Goal: Answer question/provide support: Share knowledge or assist other users

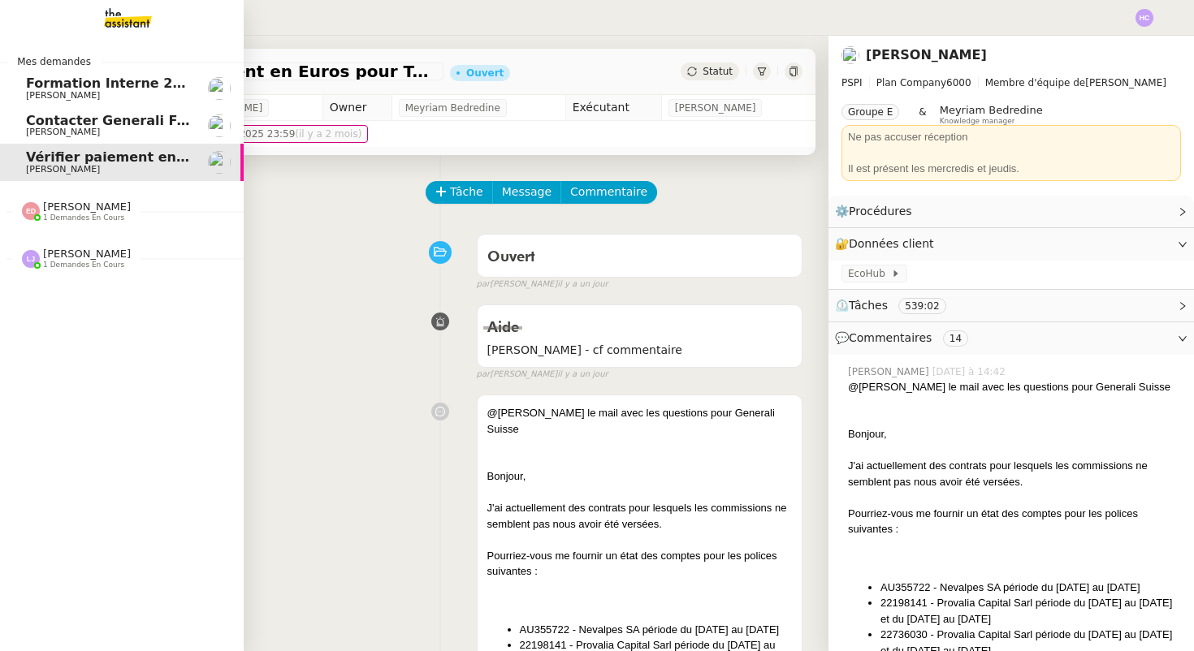
scroll to position [325, 0]
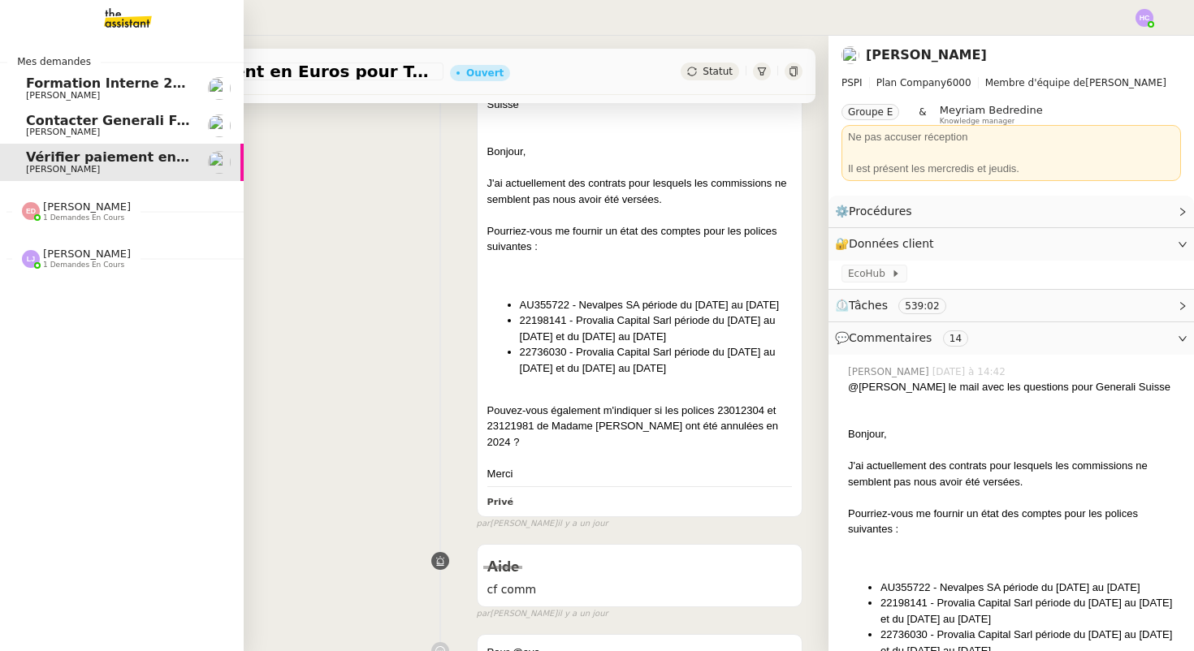
click at [85, 261] on span "1 demandes en cours" at bounding box center [83, 265] width 81 height 9
click at [85, 219] on span "1 demandes en cours" at bounding box center [83, 218] width 81 height 9
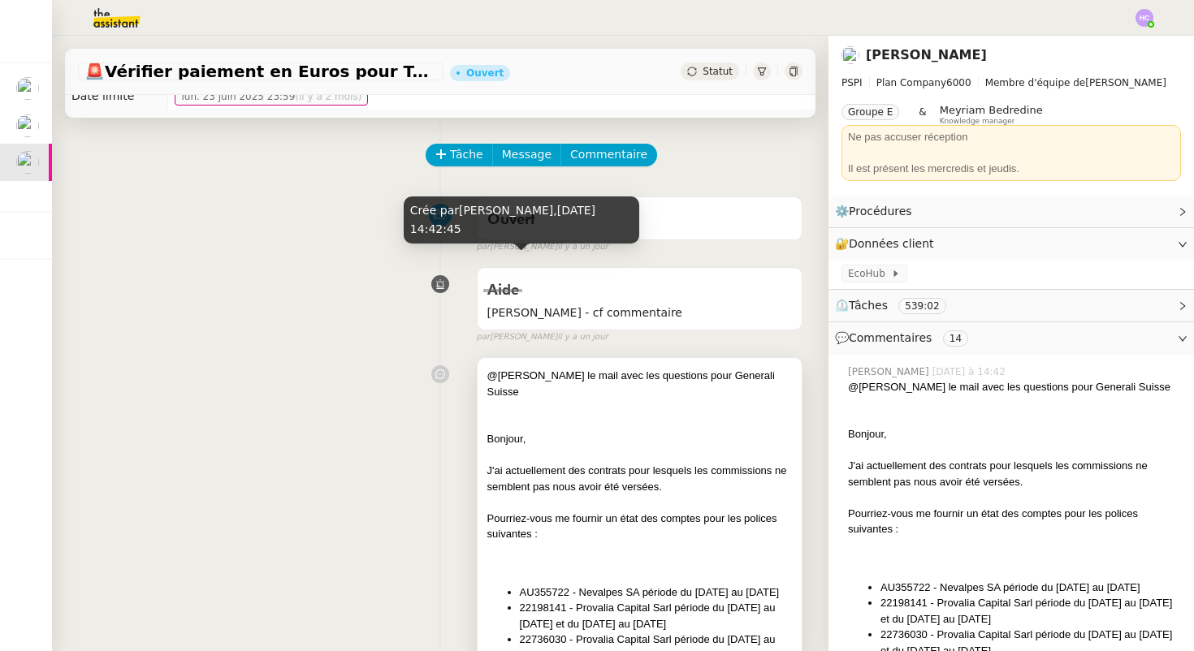
scroll to position [0, 0]
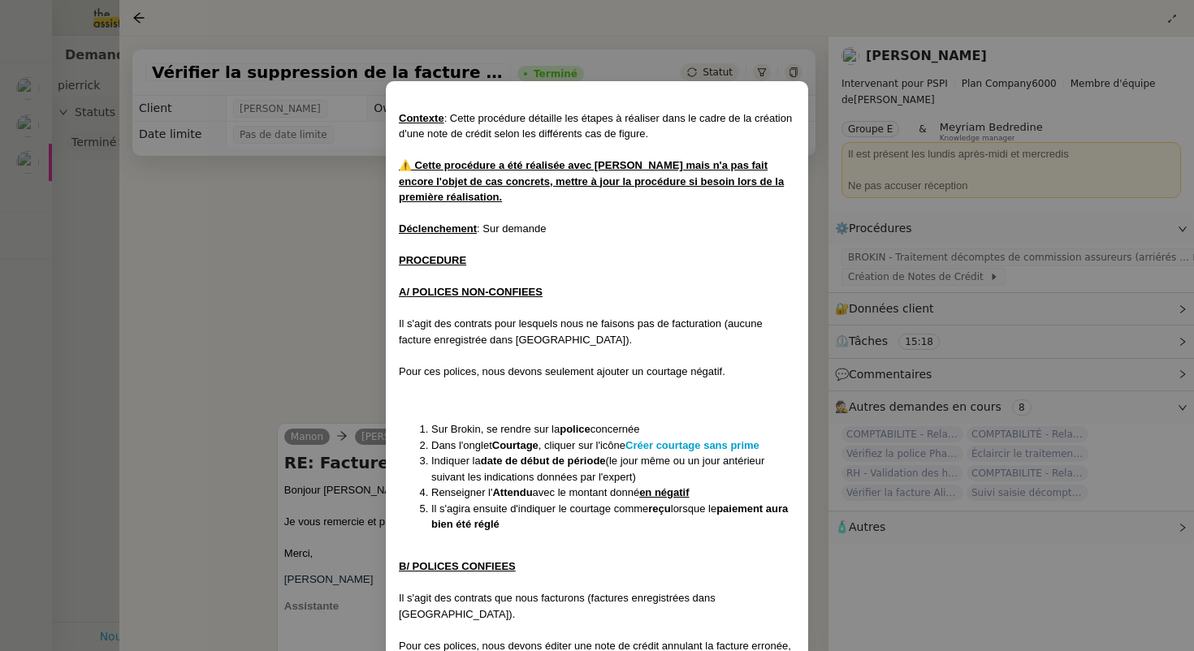
click at [206, 268] on nz-modal-container "Contexte : Cette procédure détaille les étapes à réaliser dans le cadre de la c…" at bounding box center [597, 325] width 1194 height 651
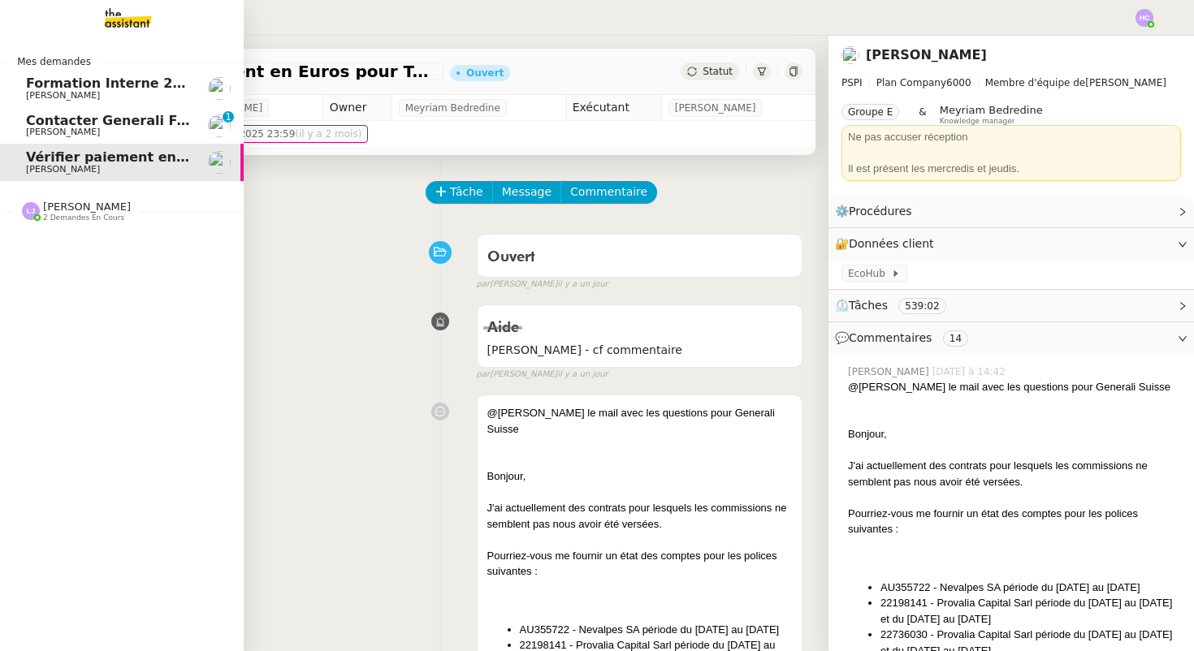
click at [43, 123] on span "Contacter Generali France pour demande AU094424" at bounding box center [216, 120] width 381 height 15
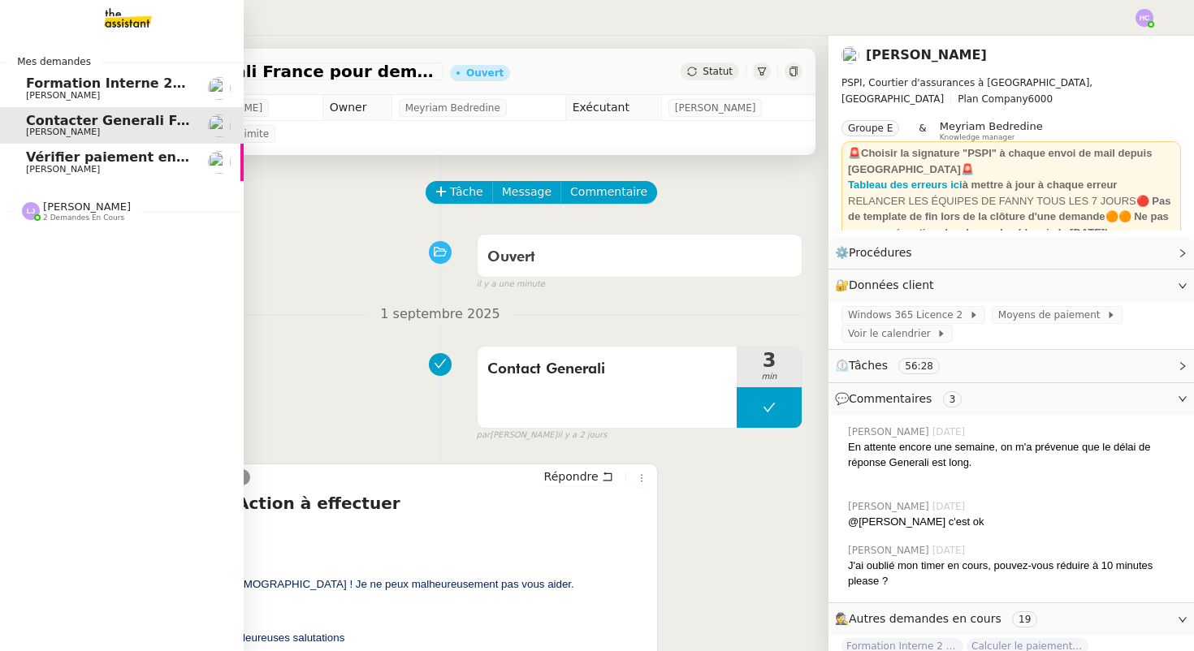
click at [84, 159] on span "Vérifier paiement en Euros pour Team2act" at bounding box center [180, 156] width 309 height 15
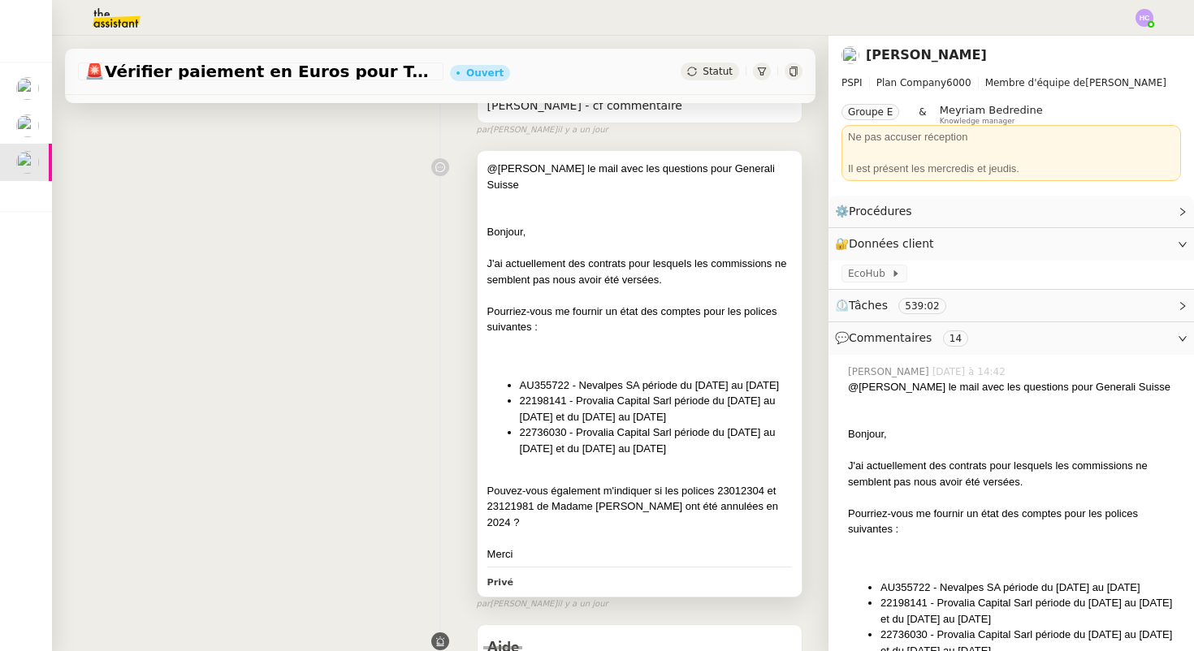
scroll to position [251, 0]
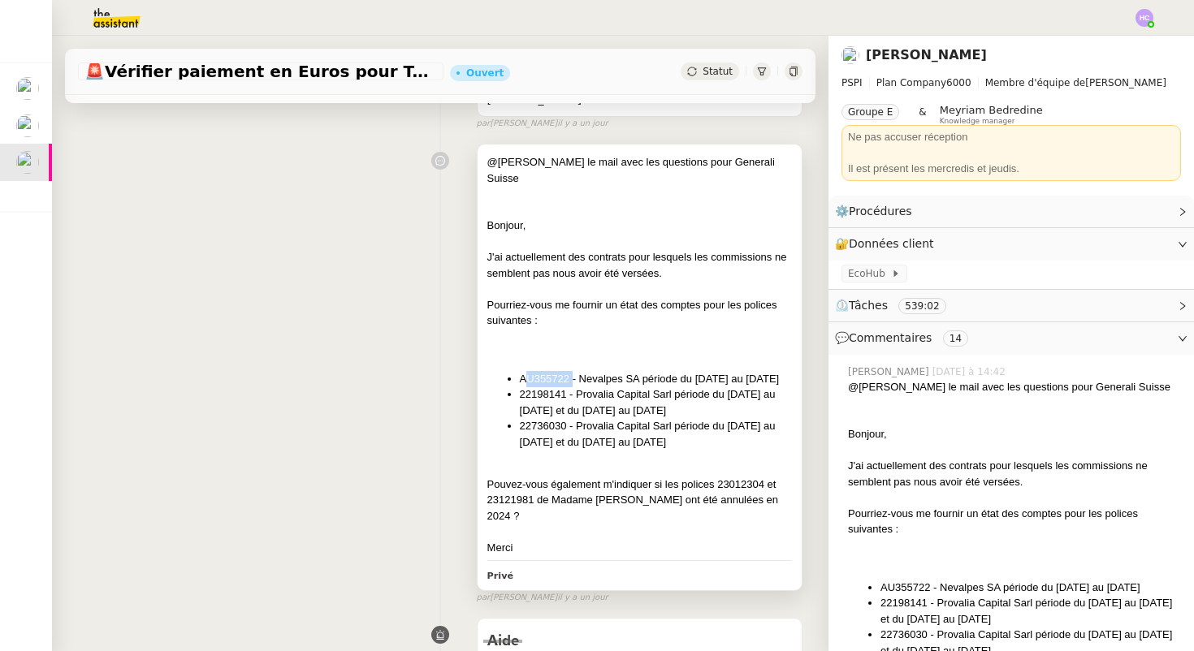
drag, startPoint x: 523, startPoint y: 365, endPoint x: 572, endPoint y: 364, distance: 48.7
click at [572, 371] on li "AU355722 - Nevalpes SA période du [DATE] au [DATE]" at bounding box center [656, 379] width 272 height 16
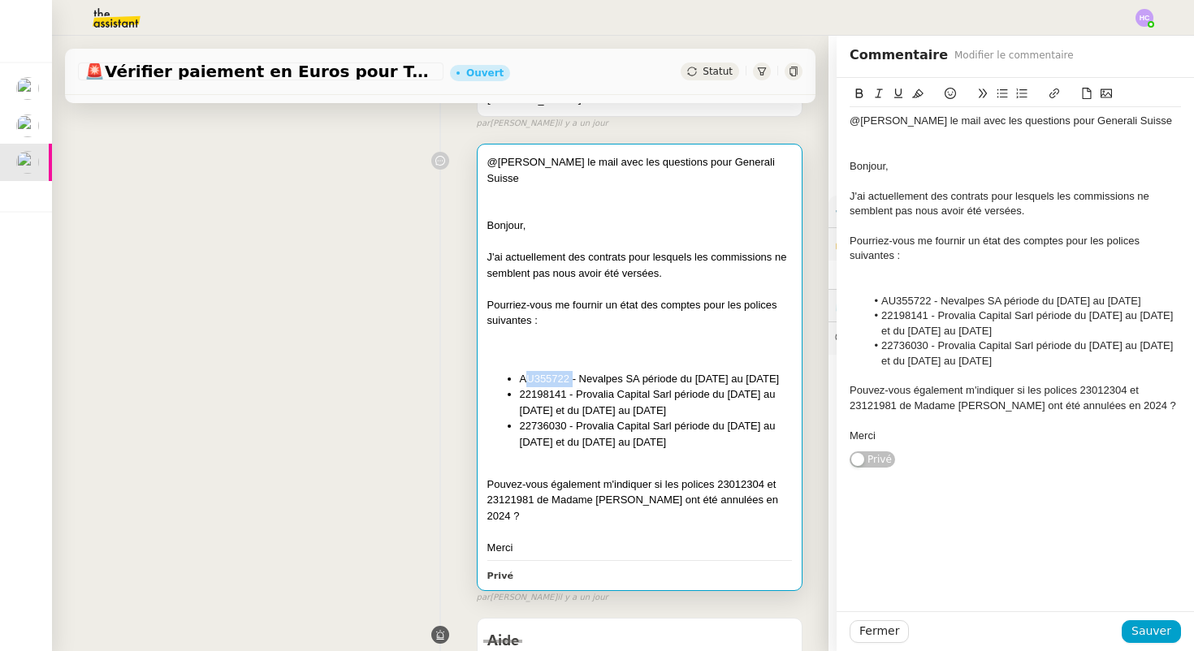
click at [572, 371] on li "AU355722 - Nevalpes SA période du [DATE] au [DATE]" at bounding box center [656, 379] width 272 height 16
click at [380, 314] on div "@hannah voici le mail avec les questions pour Generali Suisse Bonjour, J'ai act…" at bounding box center [440, 370] width 724 height 468
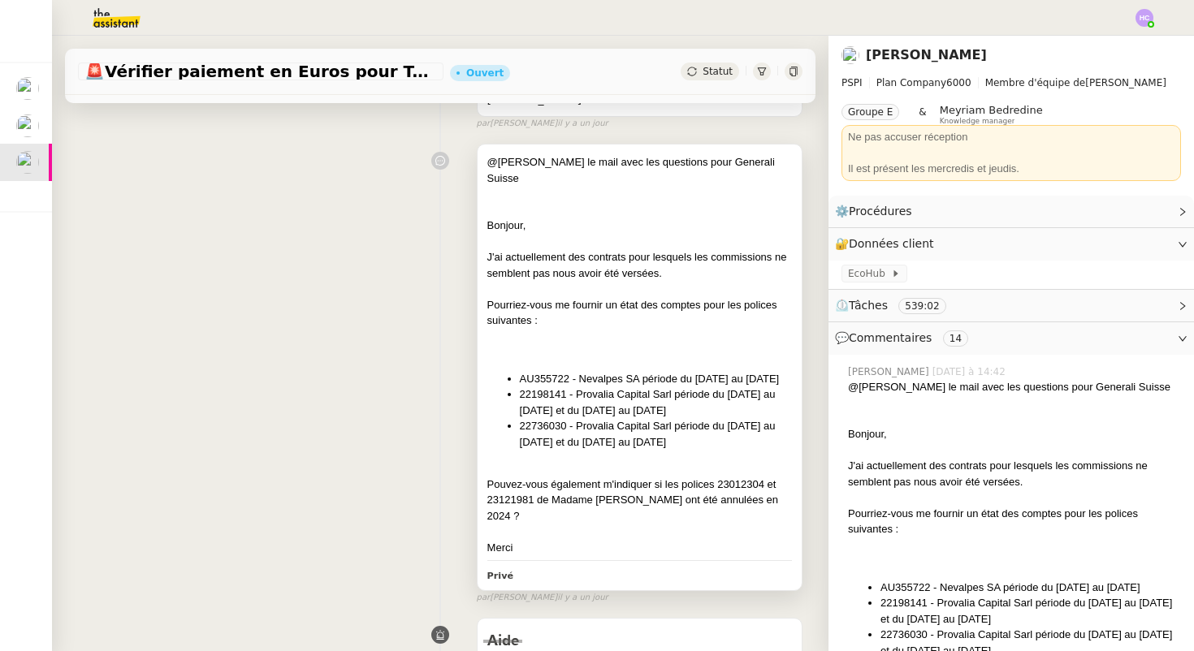
scroll to position [318, 0]
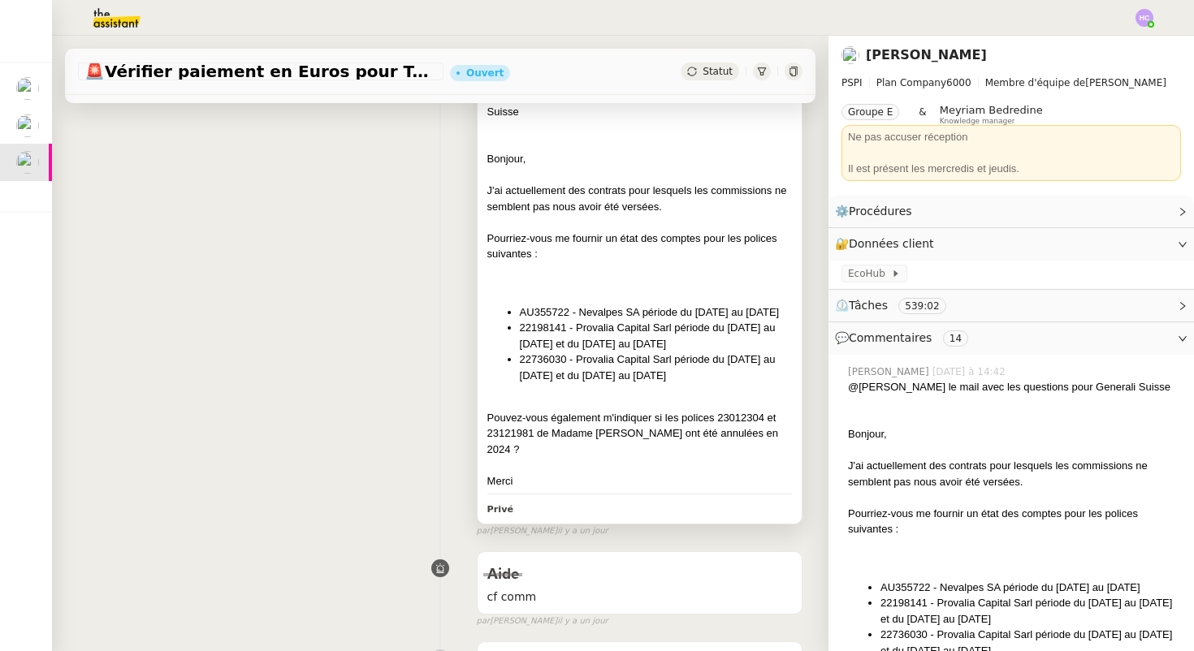
click at [576, 308] on li "AU355722 - Nevalpes SA période du [DATE] au [DATE]" at bounding box center [656, 313] width 272 height 16
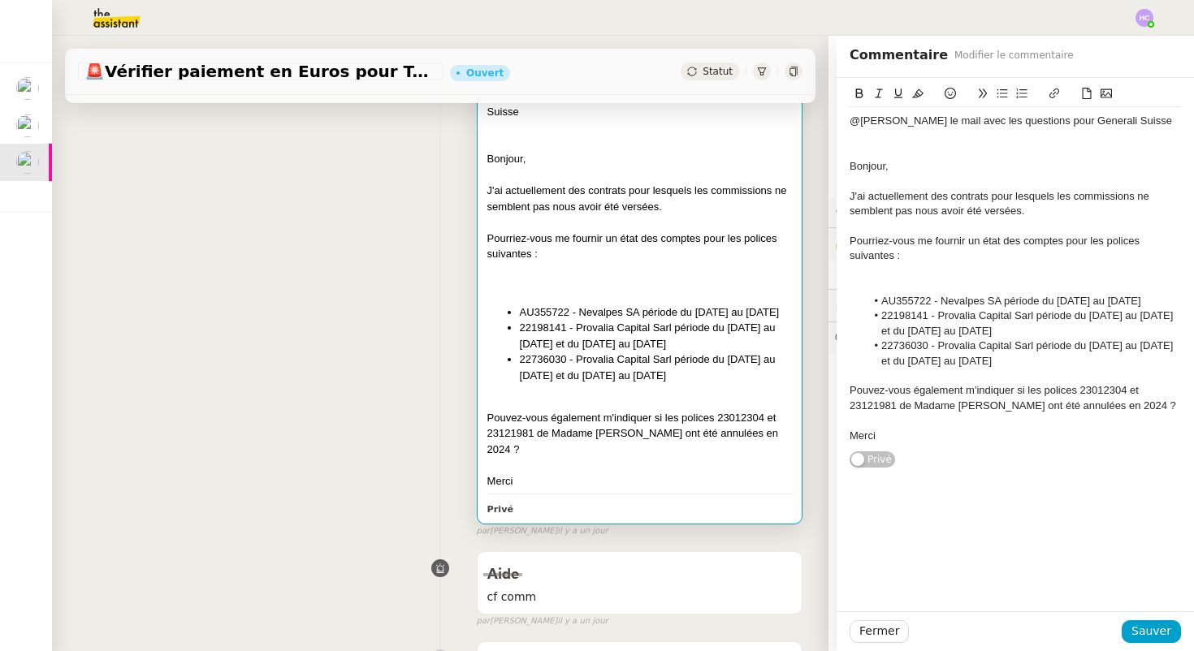
click at [336, 344] on div "@hannah voici le mail avec les questions pour Generali Suisse Bonjour, J'ai act…" at bounding box center [440, 304] width 724 height 468
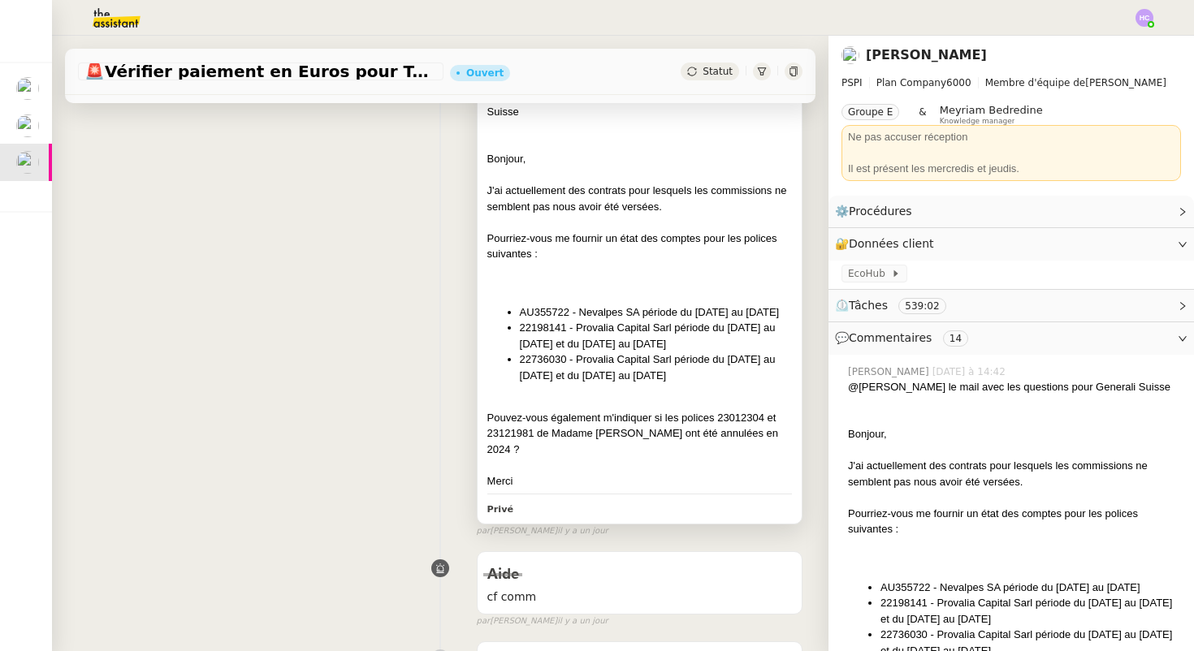
click at [607, 312] on li "AU355722 - Nevalpes SA période du [DATE] au [DATE]" at bounding box center [656, 313] width 272 height 16
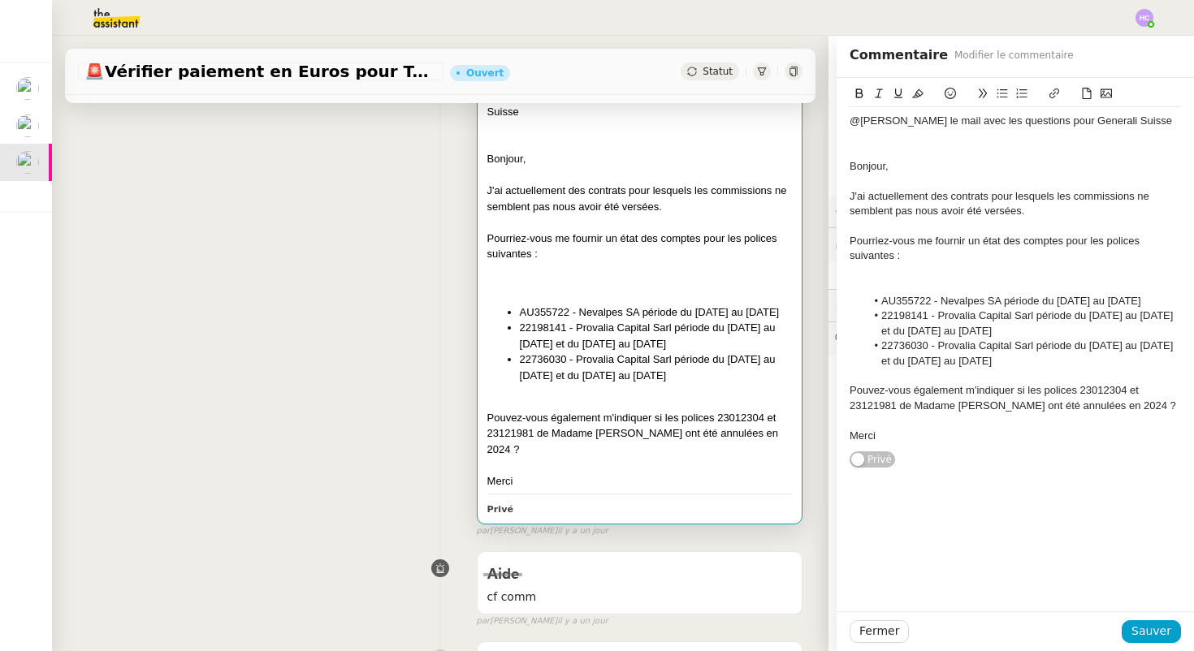
click at [1165, 300] on li "AU355722 - Nevalpes SA période du [DATE] au [DATE]" at bounding box center [1024, 301] width 316 height 15
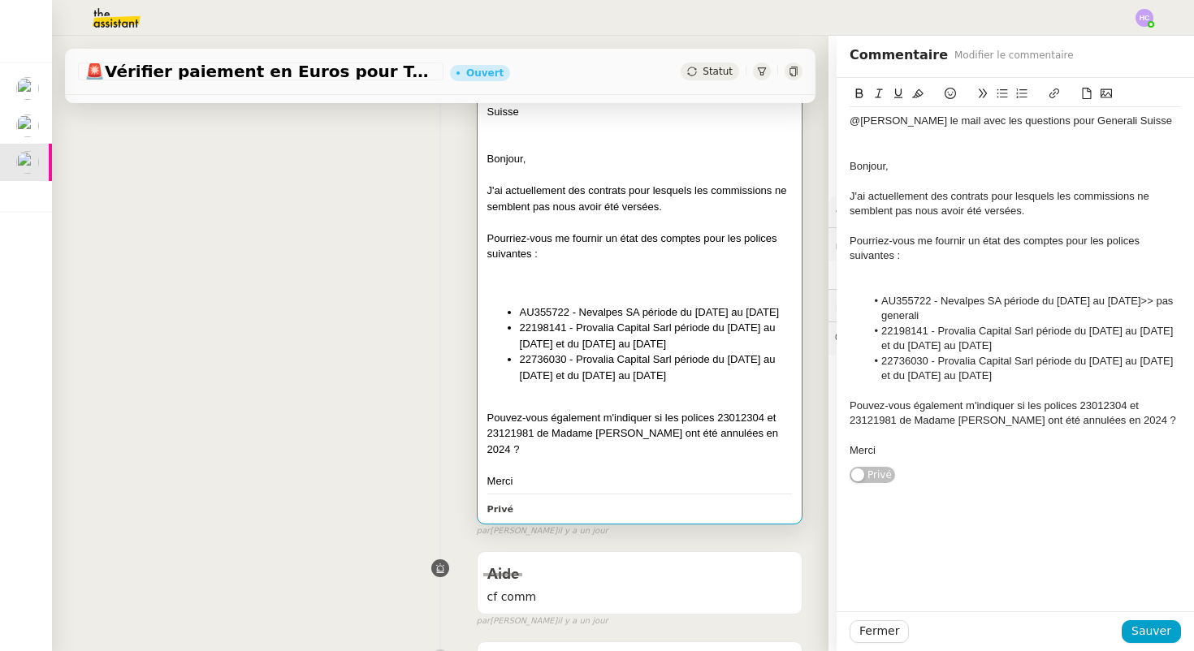
click at [953, 335] on li "22198141 - Provalia Capital Sarl période du [DATE] au [DATE] et du [DATE] au [D…" at bounding box center [1024, 339] width 316 height 30
click at [986, 330] on li "22198141 - Provalia Capital Sarl période du [DATE] au [DATE] et du [DATE] au [D…" at bounding box center [1024, 339] width 316 height 30
click at [1065, 344] on li "22198141 - Provalia Capital Sarl période du [DATE] au [DATE] et du [DATE] au [D…" at bounding box center [1024, 339] width 316 height 30
click at [910, 329] on li "22198141 - Provalia Capital Sarl période du 01.07.24 au 31.12.24 et du 01.07.25…" at bounding box center [1024, 339] width 316 height 30
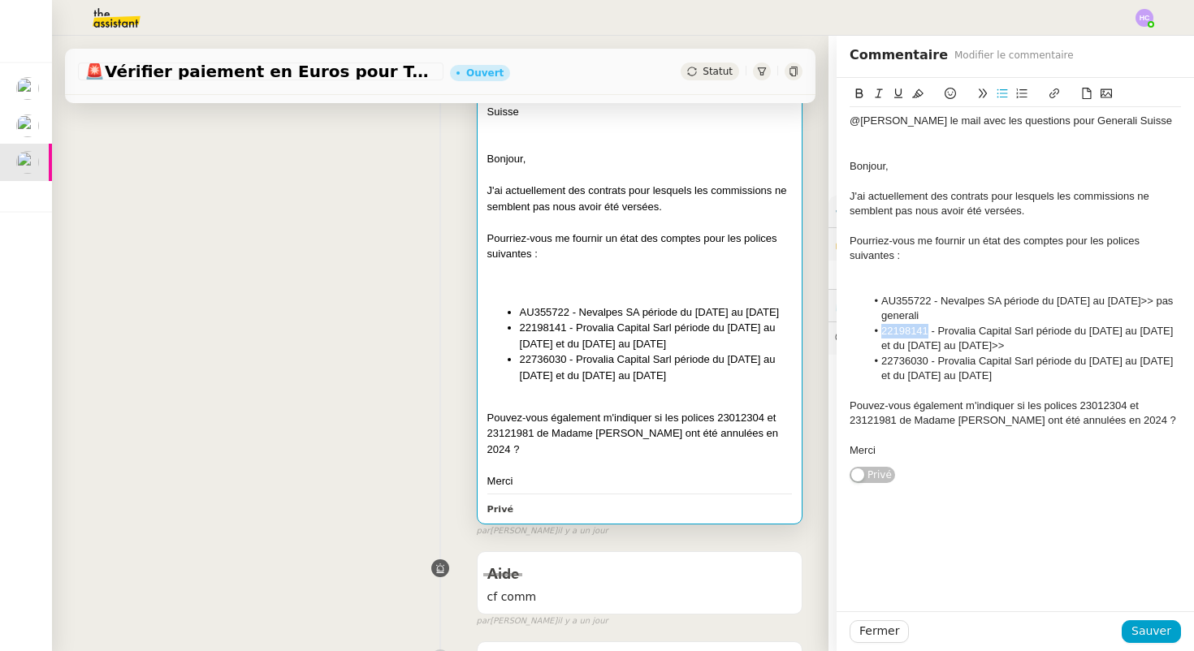
copy li "22198141"
click at [946, 319] on li "AU355722 - Nevalpes SA période du 29.11.24 au 29.11.25>> pas generali" at bounding box center [1024, 309] width 316 height 30
click at [1074, 350] on li "22198141 - Provalia Capital Sarl période du 01.07.24 au 31.12.24 et du 01.07.25…" at bounding box center [1024, 339] width 316 height 30
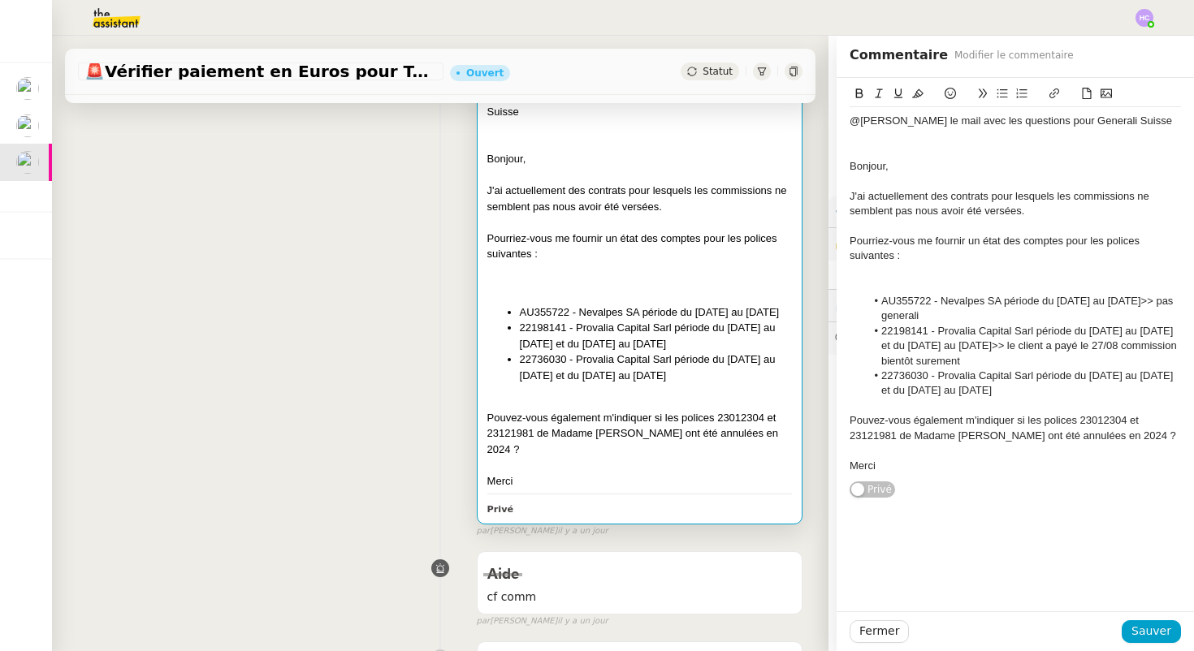
click at [1078, 388] on li "22736030 - Provalia Capital Sarl période du [DATE] au [DATE] et du [DATE] au [D…" at bounding box center [1024, 384] width 316 height 30
click at [906, 317] on li "AU355722 - Nevalpes SA période du 29.11.24 au 29.11.25>> pas generali" at bounding box center [1024, 309] width 316 height 30
click at [1029, 361] on li "22198141 - Provalia Capital Sarl période du 01.07.24 au 31.12.24 et du 01.07.25…" at bounding box center [1024, 346] width 316 height 45
click at [1079, 389] on li "22736030 - Provalia Capital Sarl période du [DATE] au [DATE] et du [DATE] au [D…" at bounding box center [1024, 384] width 316 height 30
click at [900, 378] on li "22736030 - Provalia Capital Sarl période du 04.11.23 au 31.12.23 et du 01.01.24…" at bounding box center [1024, 384] width 316 height 30
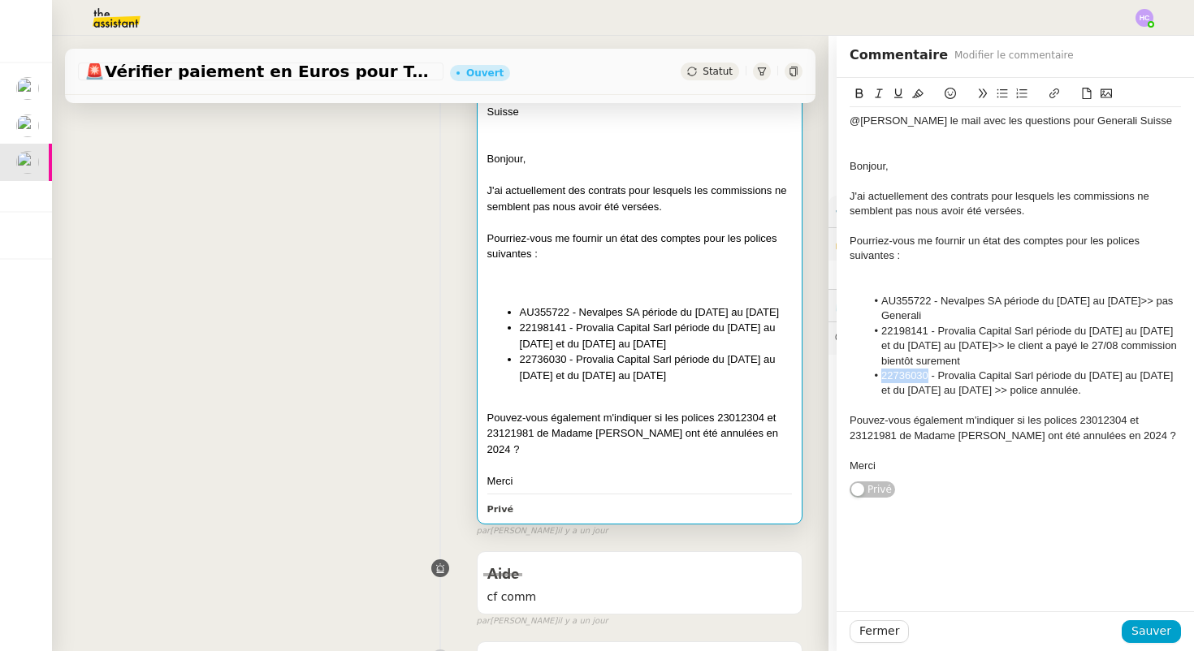
click at [900, 378] on li "22736030 - Provalia Capital Sarl période du 04.11.23 au 31.12.23 et du 01.01.24…" at bounding box center [1024, 384] width 316 height 30
copy li "22736030"
click at [1157, 391] on li "22736030 - Provalia Capital Sarl période du 04.11.23 au 31.12.23 et du 01.01.24…" at bounding box center [1024, 384] width 316 height 30
drag, startPoint x: 941, startPoint y: 405, endPoint x: 873, endPoint y: 408, distance: 68.3
click at [873, 399] on li "22736030 - Provalia Capital Sarl période du 04.11.23 au 31.12.23 et du 01.01.24…" at bounding box center [1024, 384] width 316 height 30
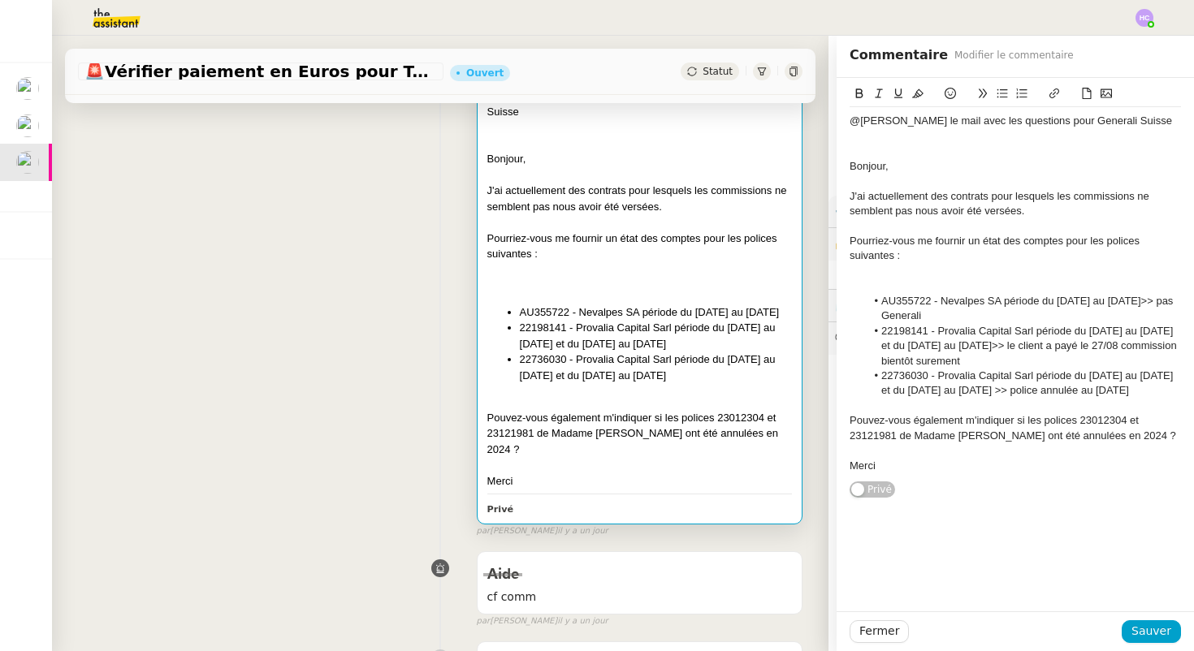
click at [974, 399] on li "22736030 - Provalia Capital Sarl période du 04.11.23 au 31.12.23 et du 01.01.24…" at bounding box center [1024, 384] width 316 height 30
click at [953, 399] on li "22736030 - Provalia Capital Sarl période du 04.11.23 au 31.12.23 et du 01.01.24…" at bounding box center [1024, 384] width 316 height 30
click at [943, 458] on div at bounding box center [1014, 450] width 331 height 15
click at [1109, 433] on div "Pouvez-vous également m'indiquer si les polices 23012304 et 23121981 de Madame …" at bounding box center [1014, 428] width 331 height 30
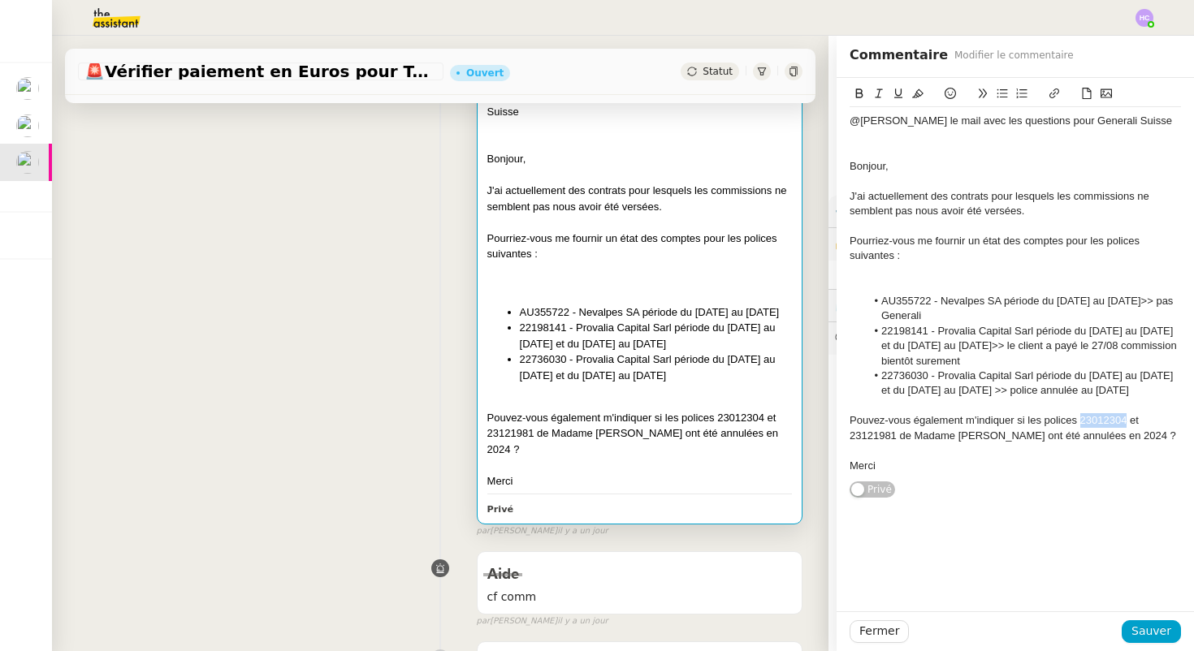
copy div "23012304"
click at [879, 443] on div "Pouvez-vous également m'indiquer si les polices 23012304 et 23121981 de Madame …" at bounding box center [1014, 428] width 331 height 30
copy div "23121981"
click at [956, 473] on div "Merci" at bounding box center [1014, 466] width 331 height 15
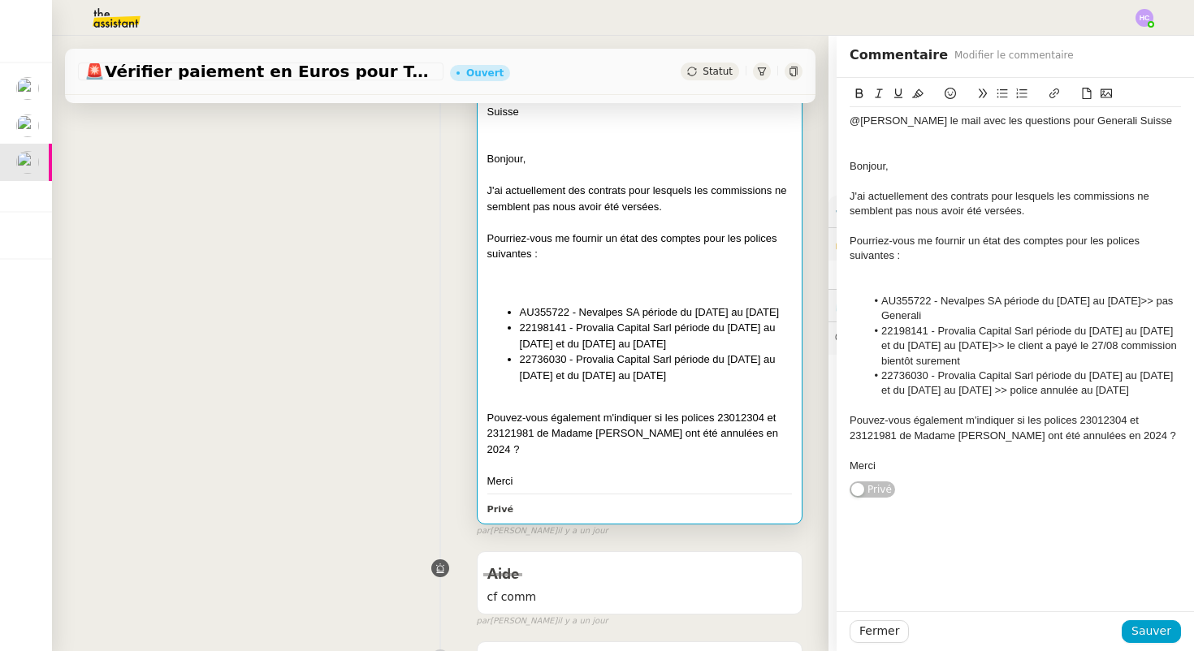
click at [1168, 443] on div "Pouvez-vous également m'indiquer si les polices 23012304 et 23121981 de Madame …" at bounding box center [1014, 428] width 331 height 30
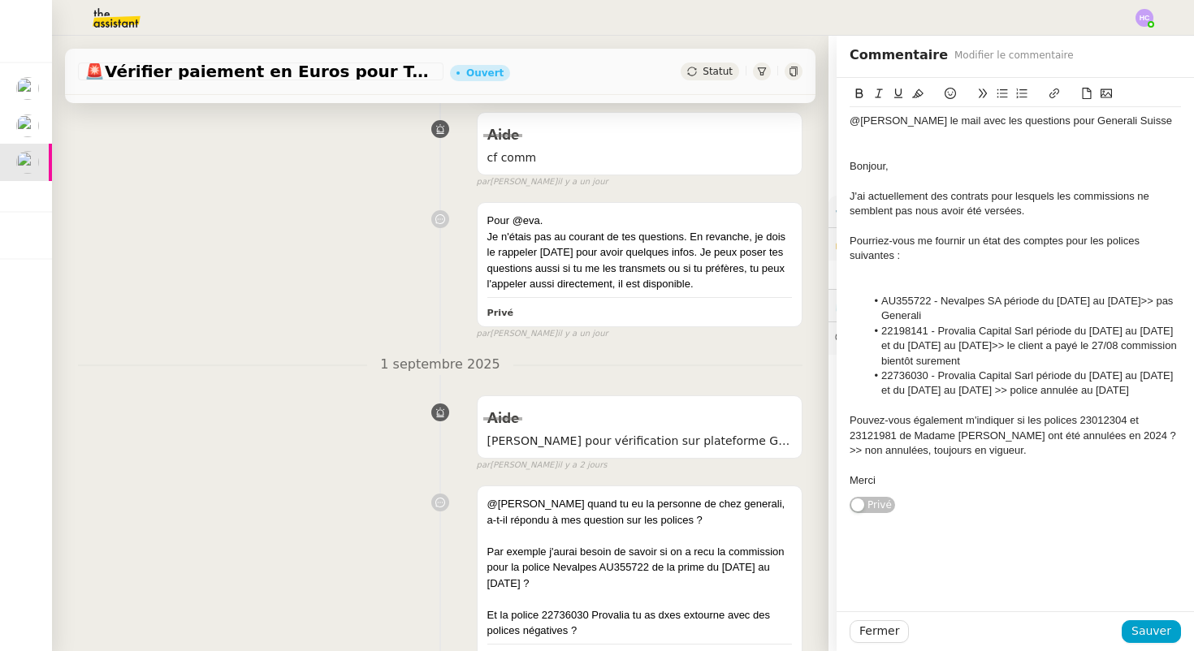
scroll to position [935, 0]
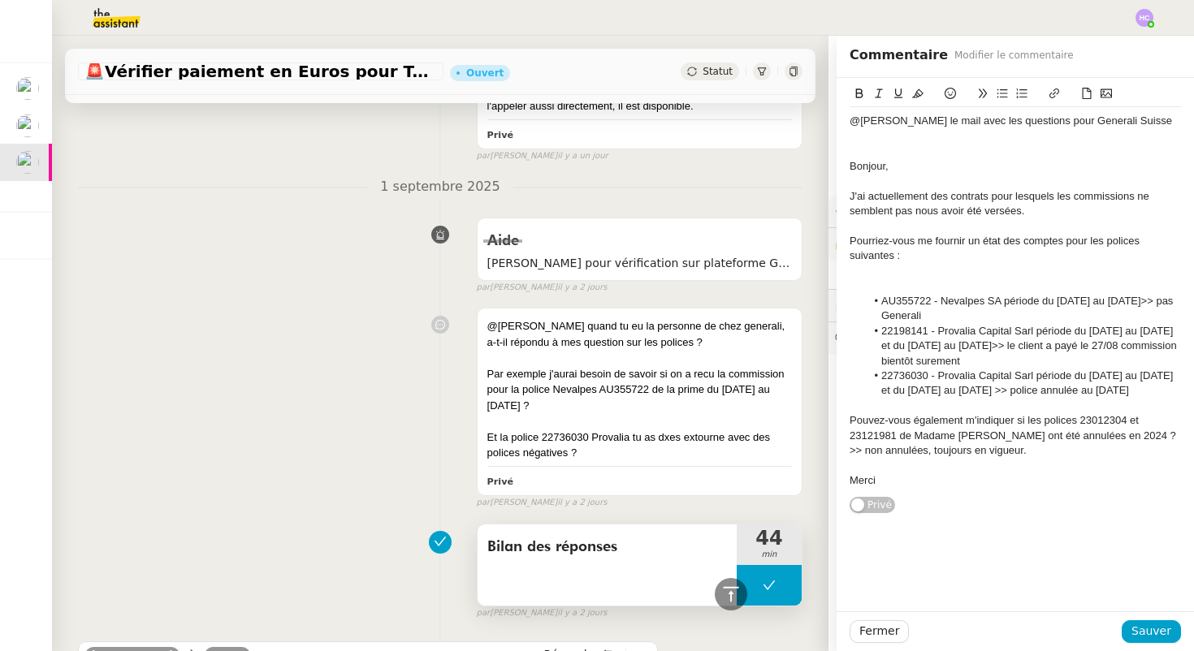
click at [778, 570] on button at bounding box center [769, 585] width 65 height 41
click at [786, 579] on icon at bounding box center [785, 585] width 13 height 13
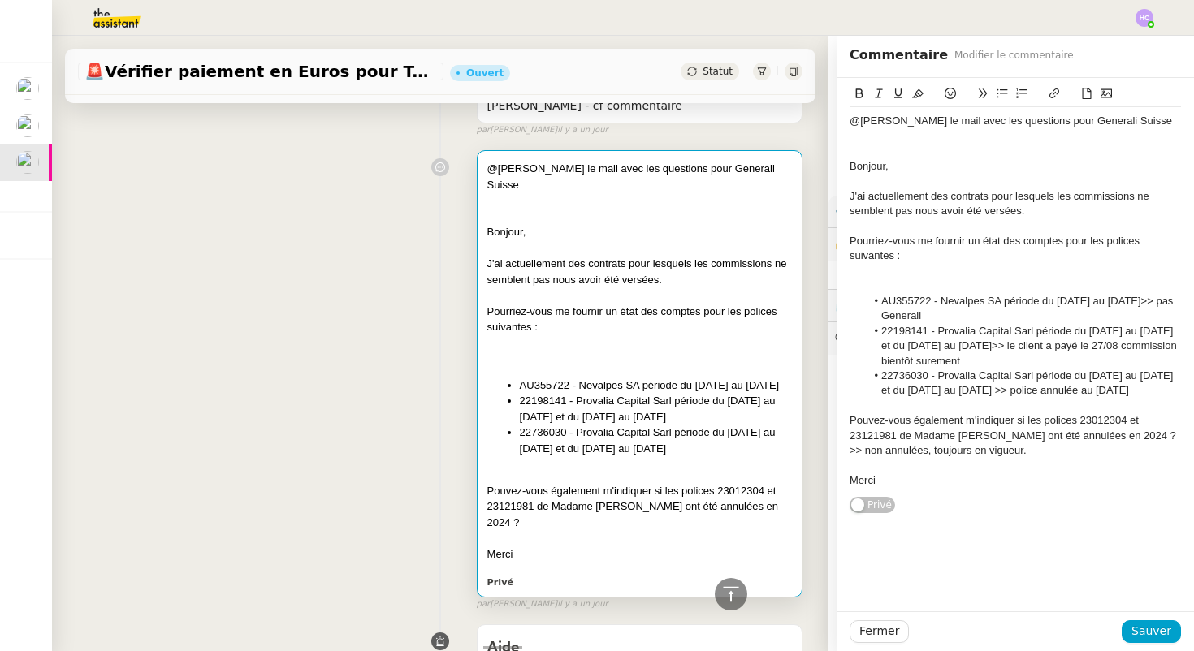
scroll to position [0, 0]
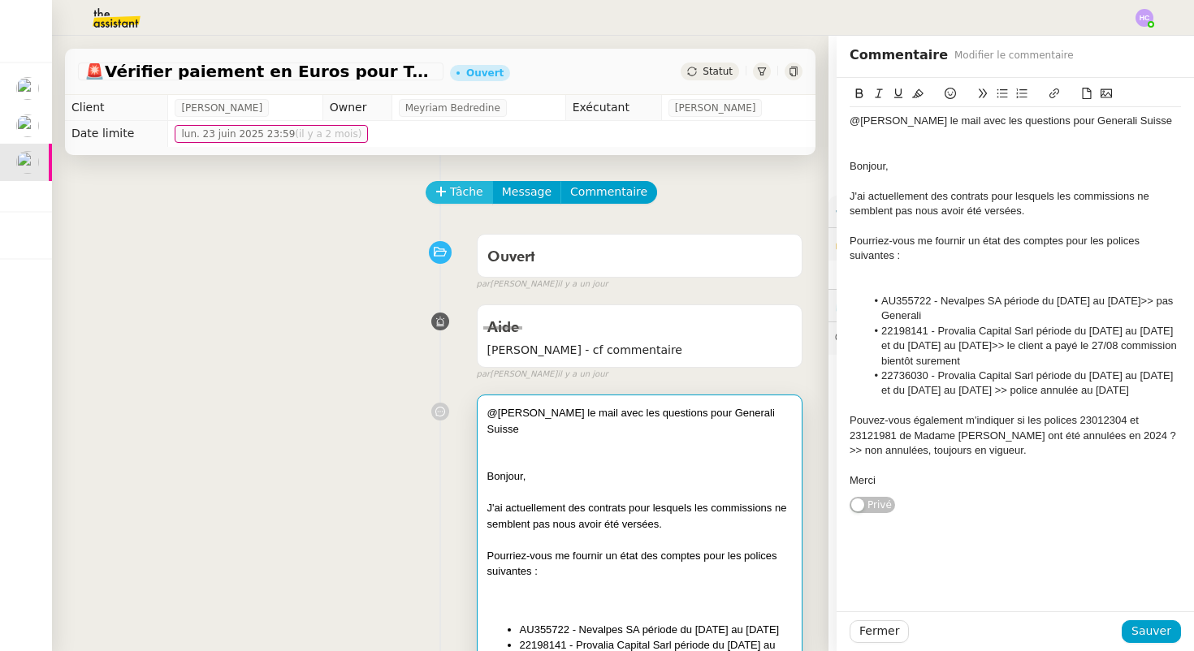
click at [461, 192] on span "Tâche" at bounding box center [466, 192] width 33 height 19
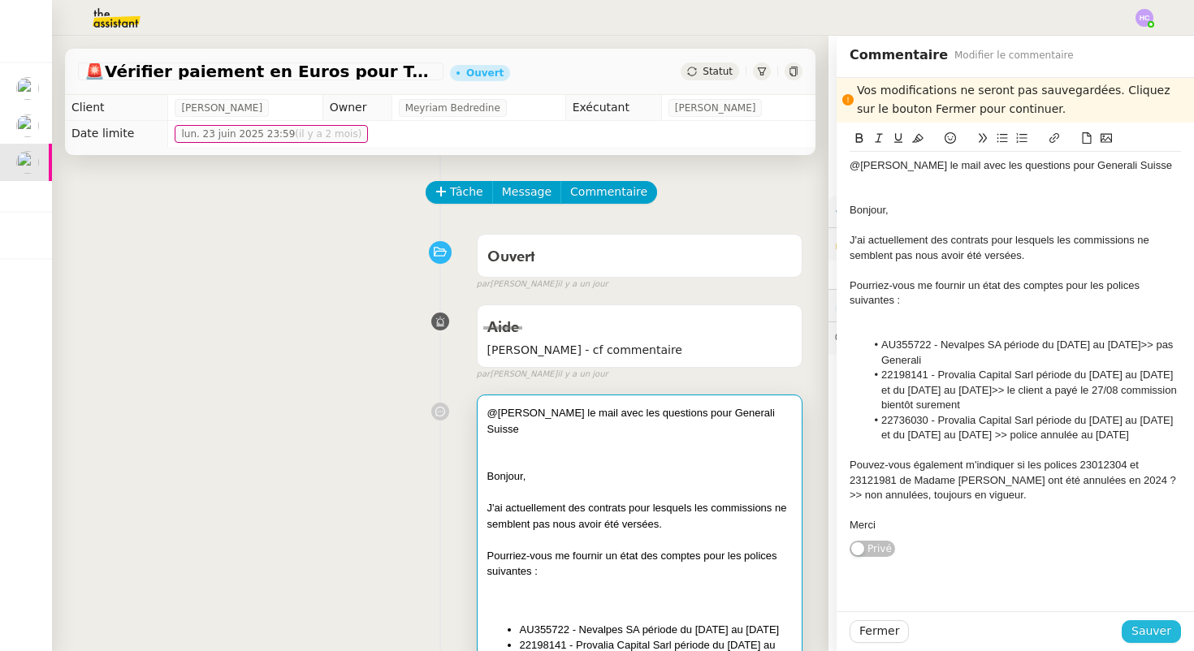
click at [1166, 635] on span "Sauver" at bounding box center [1151, 631] width 40 height 19
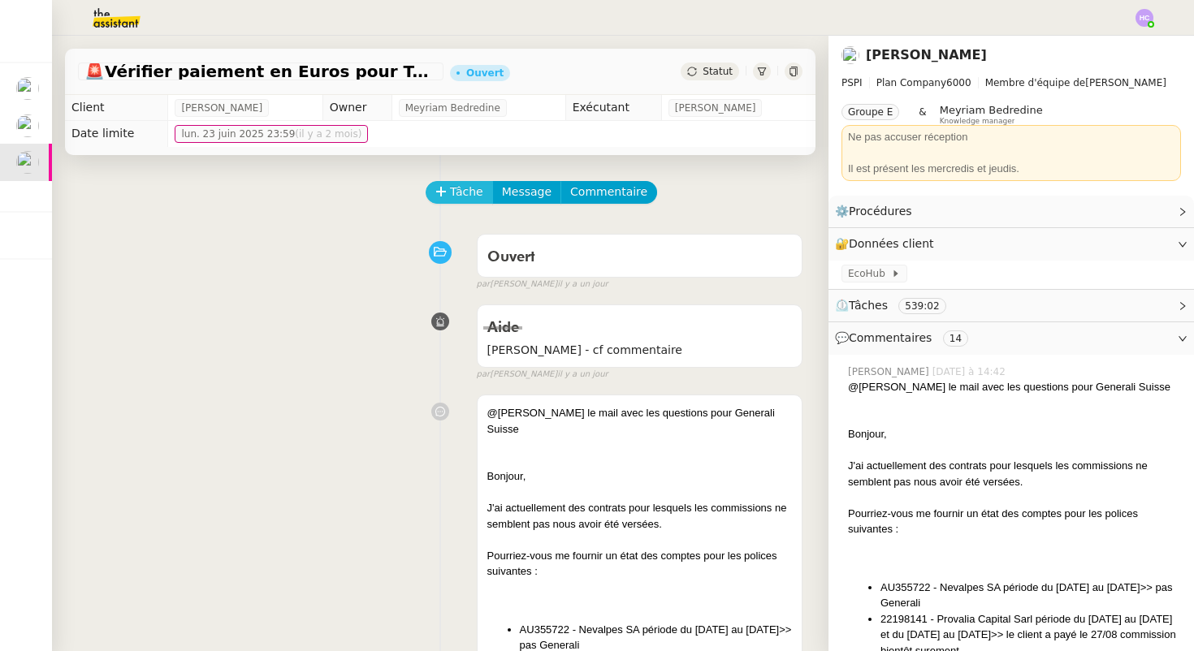
click at [454, 193] on span "Tâche" at bounding box center [466, 192] width 33 height 19
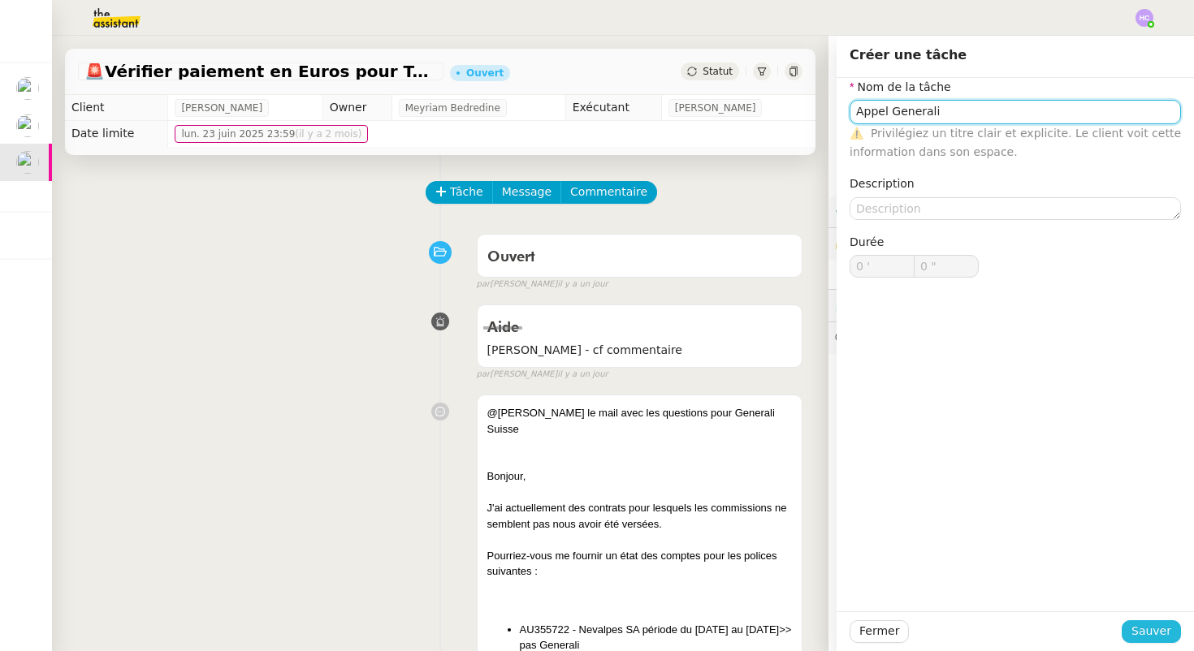
type input "Appel Generali"
click at [1144, 628] on span "Sauver" at bounding box center [1151, 631] width 40 height 19
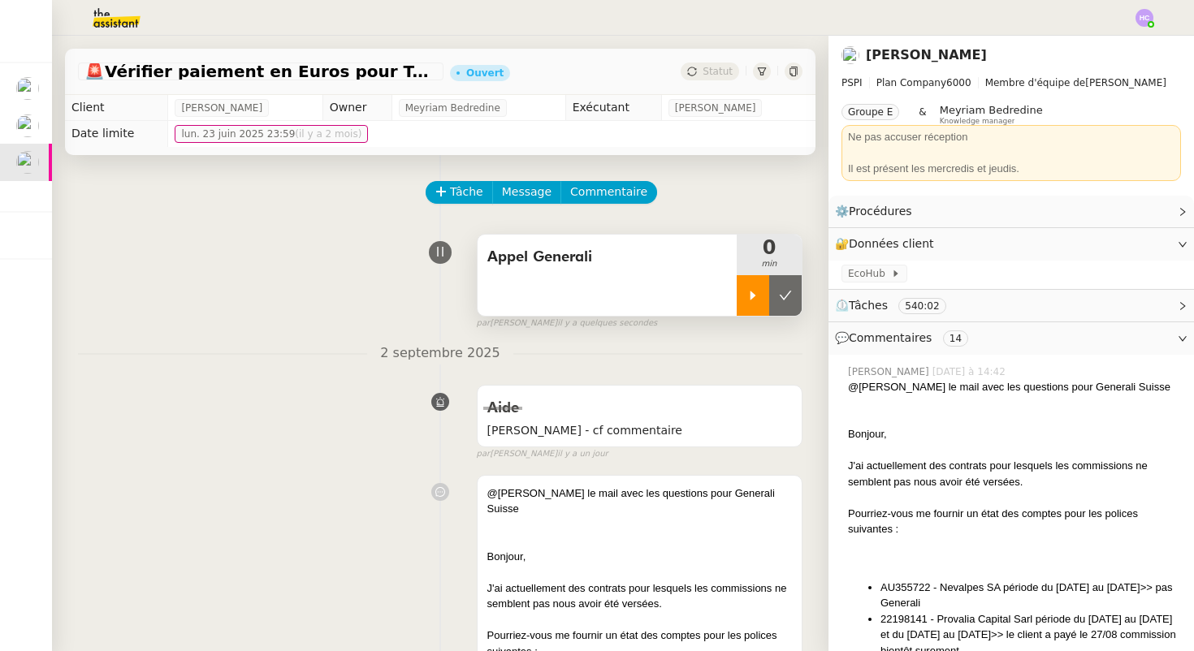
click at [753, 304] on div at bounding box center [753, 295] width 32 height 41
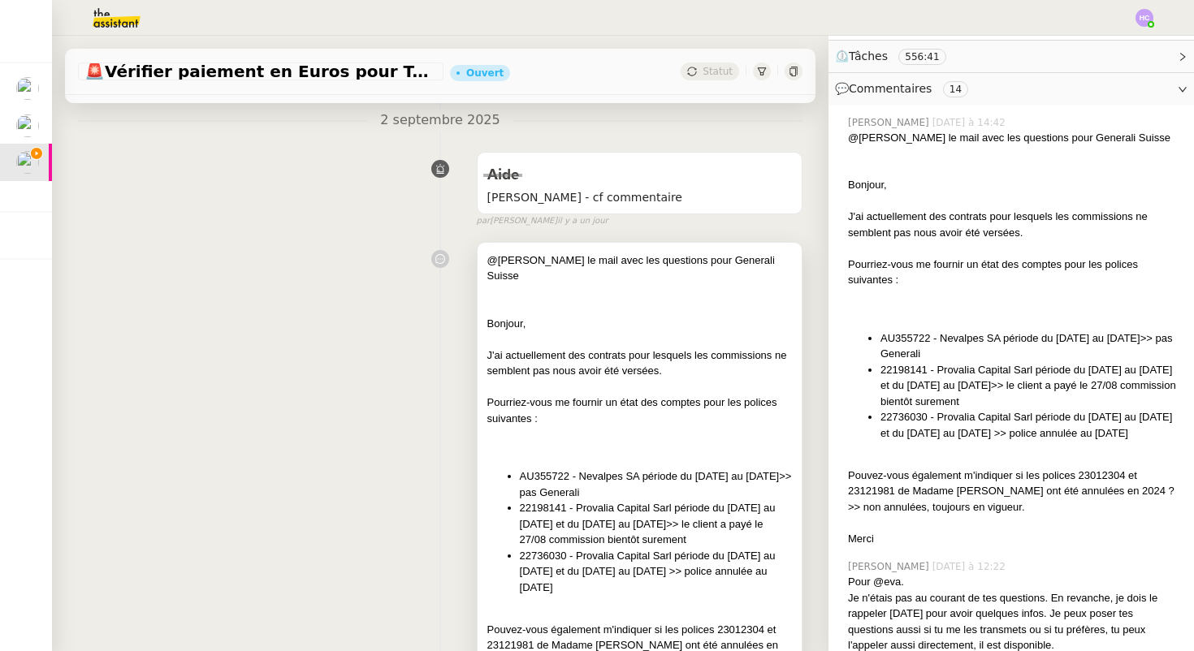
scroll to position [306, 0]
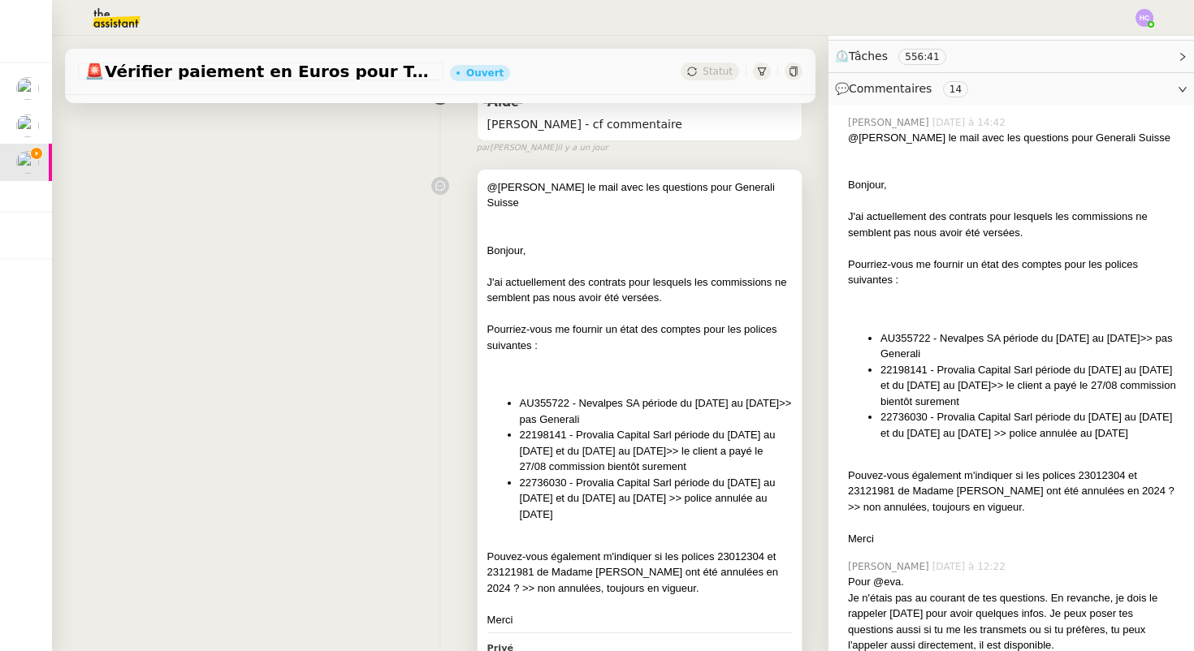
click at [577, 400] on li "AU355722 - Nevalpes SA période du 29.11.24 au 29.11.25>> pas Generali" at bounding box center [656, 411] width 272 height 32
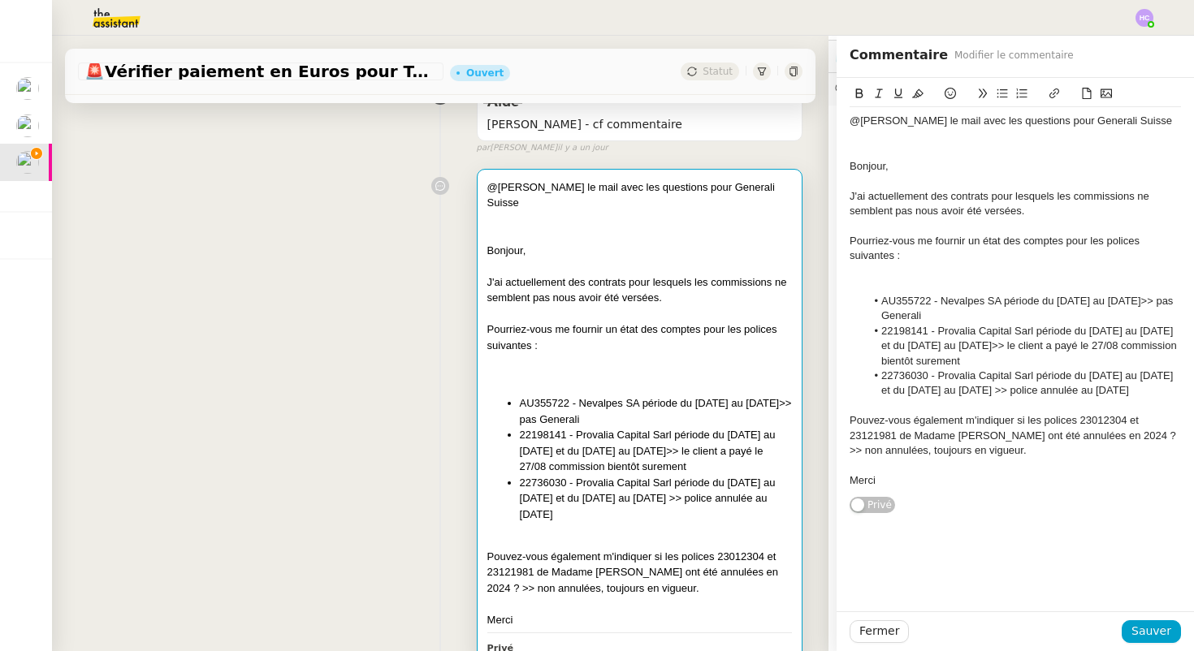
click at [884, 318] on li "AU355722 - Nevalpes SA période du 29.11.24 au 29.11.25>> pas Generali" at bounding box center [1024, 309] width 316 height 30
click at [1000, 313] on li "AU355722 - Nevalpes SA période du 29.11.24 au 29.11.25>> ce n'est pas un contra…" at bounding box center [1024, 309] width 316 height 30
click at [1039, 314] on li "AU355722 - Nevalpes SA période du 29.11.24 au 29.11.25>> ce n'est pas un contra…" at bounding box center [1024, 309] width 316 height 30
click at [910, 300] on li "AU355722 - Nevalpes SA période du 29.11.24 au 29.11.25>> ce n'est pas un contra…" at bounding box center [1024, 309] width 316 height 30
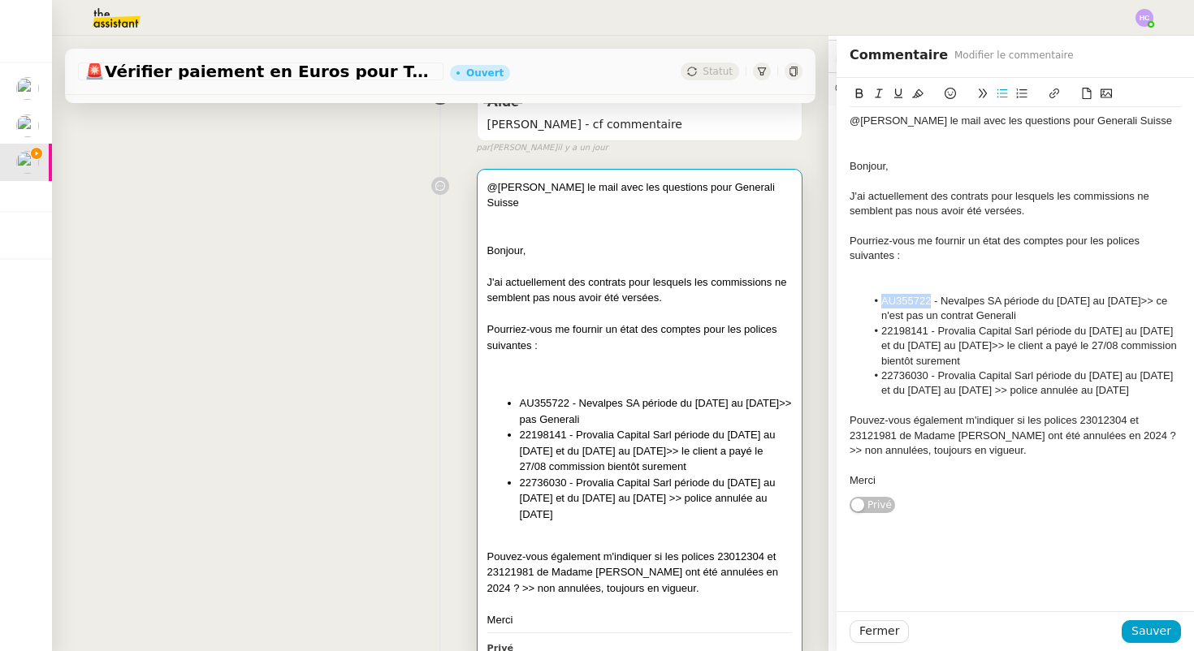
click at [910, 300] on li "AU355722 - Nevalpes SA période du 29.11.24 au 29.11.25>> ce n'est pas un contra…" at bounding box center [1024, 309] width 316 height 30
copy li "AU355722"
click at [580, 451] on li "22198141 - Provalia Capital Sarl période du 01.07.24 au 31.12.24 et du 01.07.25…" at bounding box center [656, 451] width 272 height 48
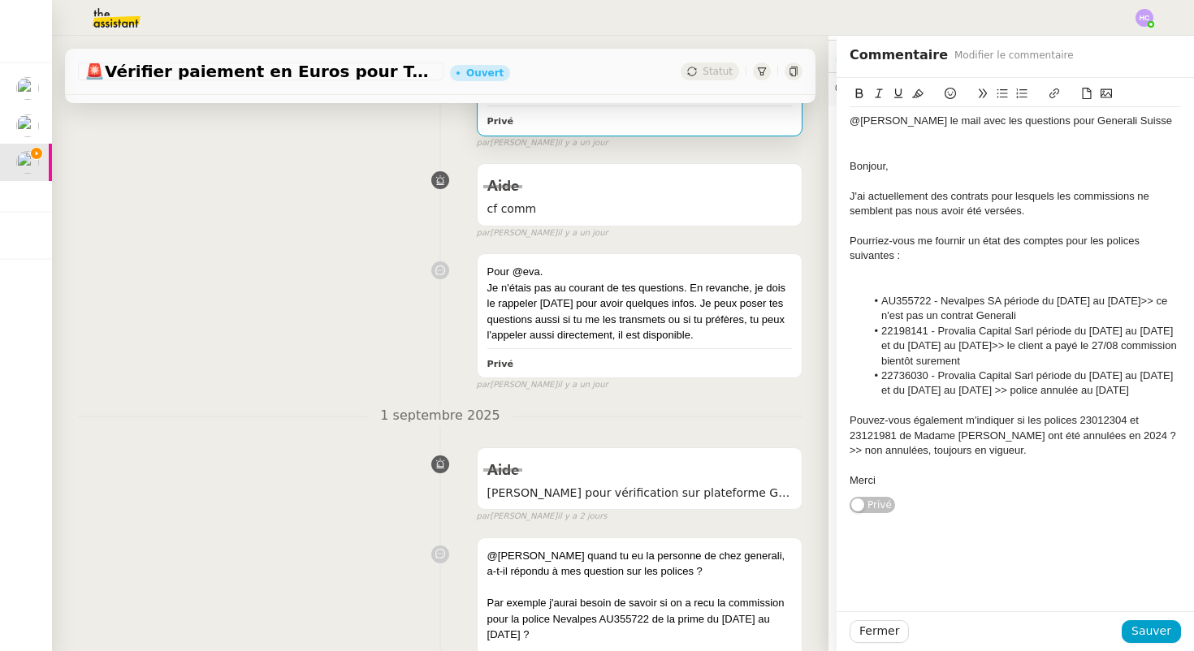
scroll to position [905, 0]
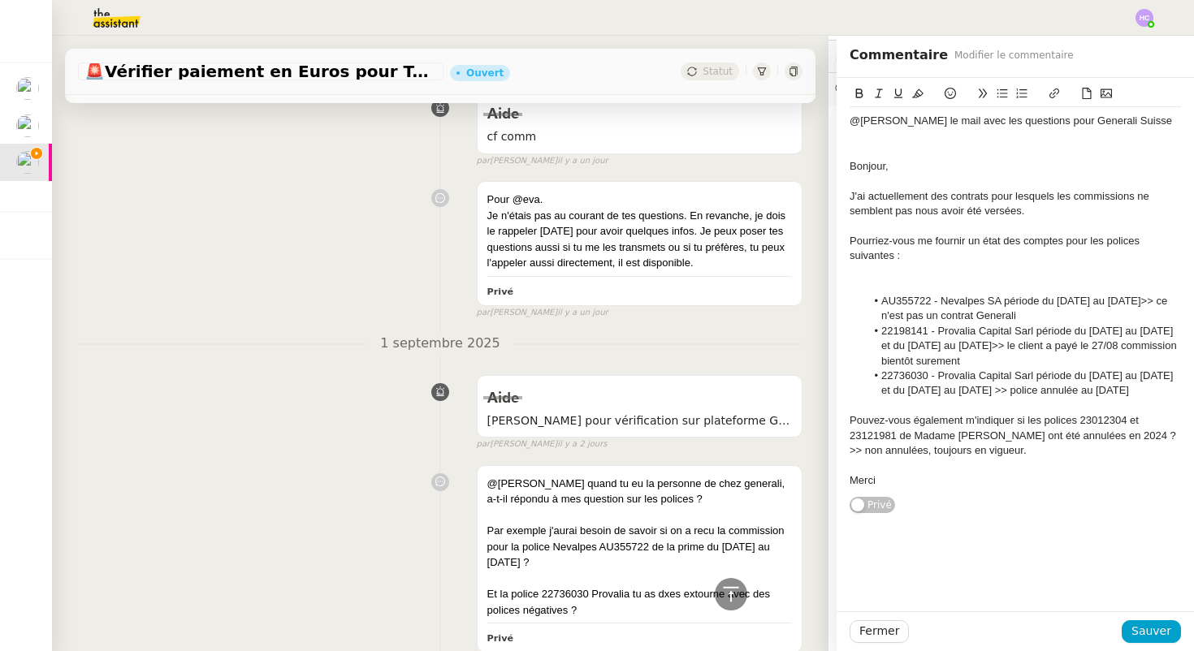
click at [947, 399] on li "22736030 - Provalia Capital Sarl période du 04.11.23 au 31.12.23 et du 01.01.24…" at bounding box center [1024, 384] width 316 height 30
click at [935, 363] on li "22198141 - Provalia Capital Sarl période du 01.07.24 au 31.12.24 et du 01.07.25…" at bounding box center [1024, 346] width 316 height 45
click at [879, 362] on li "22198141 - Provalia Capital Sarl période du 01.07.24 au 31.12.24 et du 01.07.25…" at bounding box center [1024, 346] width 316 height 45
drag, startPoint x: 950, startPoint y: 364, endPoint x: 1035, endPoint y: 362, distance: 84.5
click at [1035, 362] on li "22198141 - Provalia Capital Sarl période du 01.07.24 au 31.12.24 et du 01.07.25…" at bounding box center [1024, 346] width 316 height 45
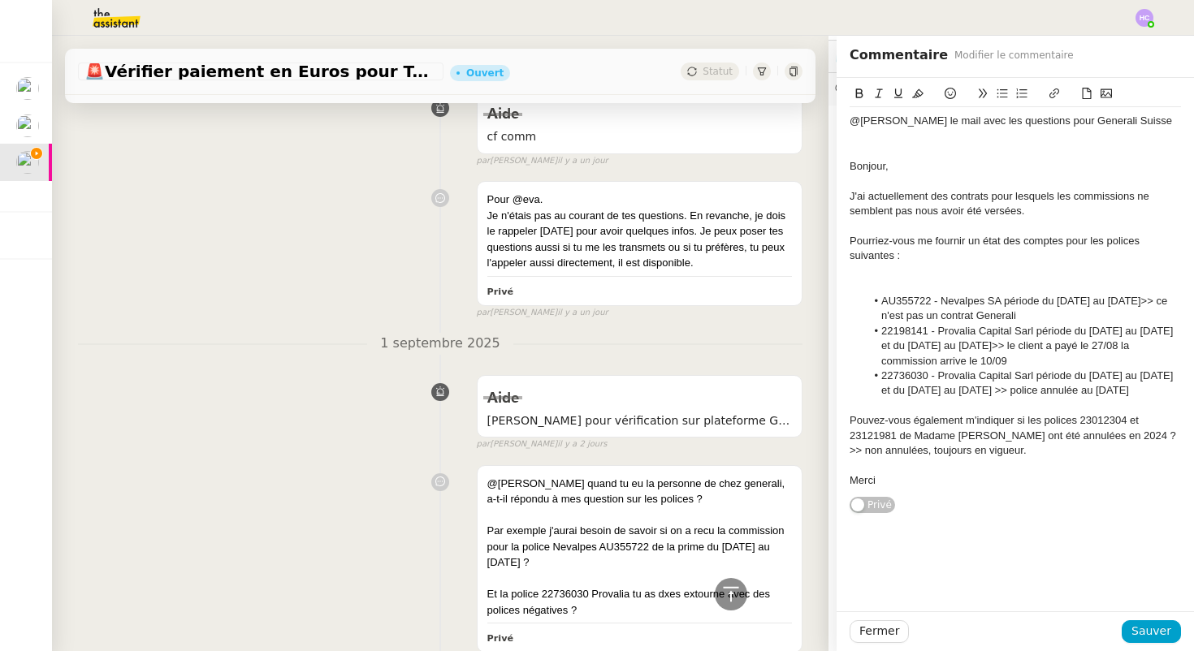
click at [1143, 391] on li "22736030 - Provalia Capital Sarl période du 04.11.23 au 31.12.23 et du 01.01.24…" at bounding box center [1024, 384] width 316 height 30
click at [1030, 458] on div "Pouvez-vous également m'indiquer si les polices 23012304 et 23121981 de Madame …" at bounding box center [1014, 435] width 331 height 45
drag, startPoint x: 1152, startPoint y: 303, endPoint x: 1156, endPoint y: 313, distance: 10.3
click at [1156, 313] on li "AU355722 - Nevalpes SA période du 29.11.24 au 29.11.25>> ce n'est pas un contra…" at bounding box center [1024, 309] width 316 height 30
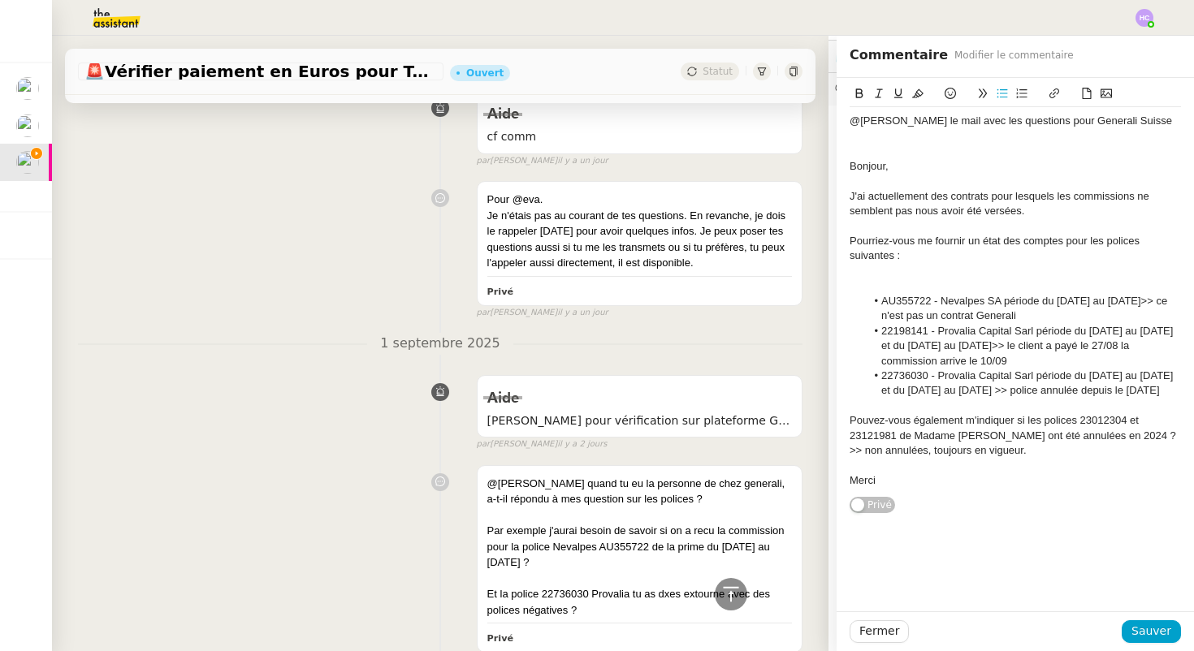
click at [916, 91] on icon at bounding box center [917, 93] width 11 height 11
click at [1052, 356] on li "22198141 - Provalia Capital Sarl période du 01.07.24 au 31.12.24 et du 01.07.25…" at bounding box center [1024, 346] width 316 height 45
click at [916, 96] on icon at bounding box center [917, 93] width 11 height 9
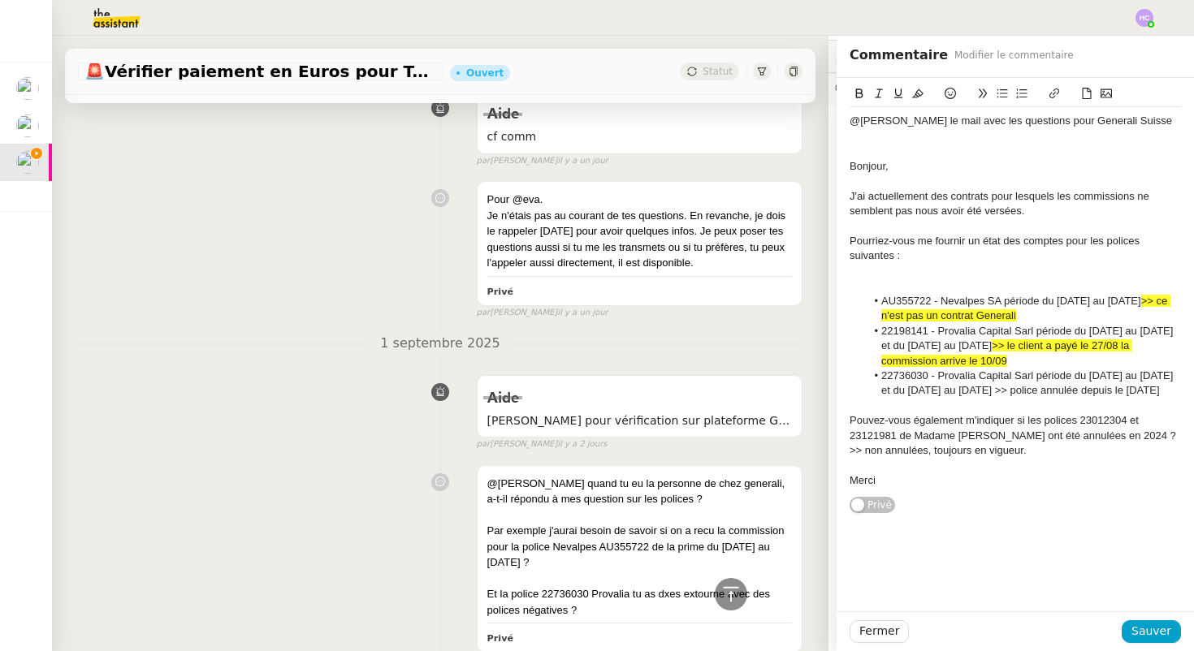
drag, startPoint x: 1053, startPoint y: 391, endPoint x: 1061, endPoint y: 404, distance: 14.9
click at [1061, 399] on li "22736030 - Provalia Capital Sarl période du 04.11.23 au 31.12.23 et du 01.01.24…" at bounding box center [1024, 384] width 316 height 30
click at [914, 95] on icon at bounding box center [917, 93] width 11 height 11
drag, startPoint x: 1151, startPoint y: 452, endPoint x: 1147, endPoint y: 463, distance: 12.1
click at [1147, 458] on div "Pouvez-vous également m'indiquer si les polices 23012304 et 23121981 de Madame …" at bounding box center [1014, 435] width 331 height 45
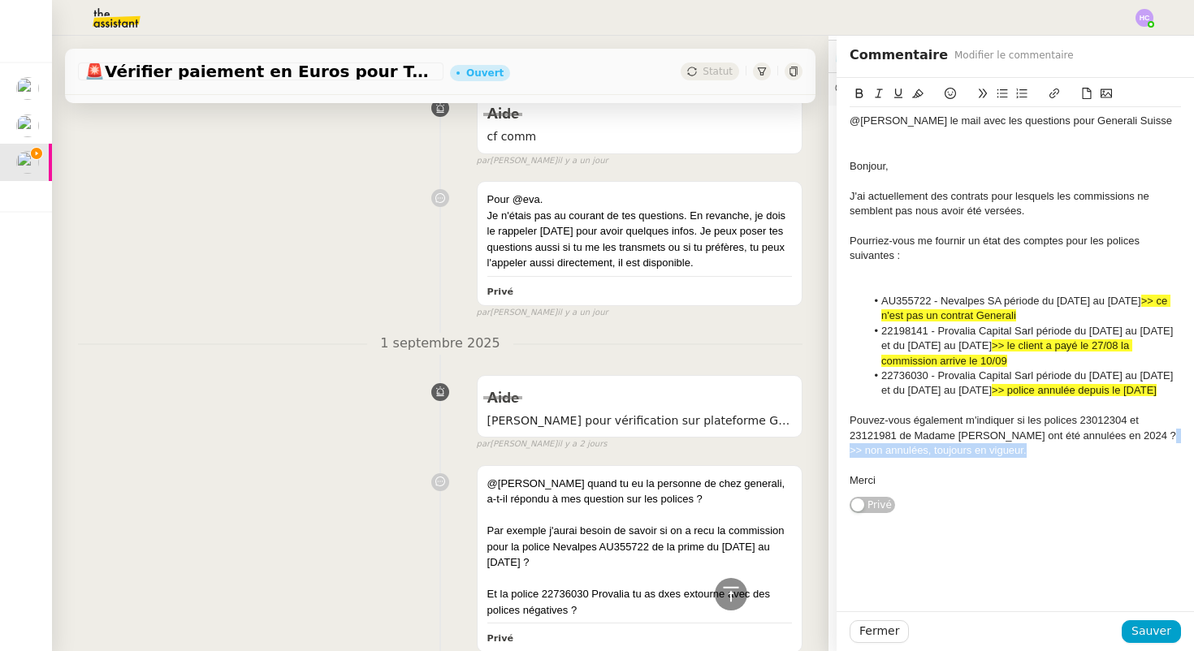
click at [923, 94] on button at bounding box center [917, 93] width 19 height 19
click at [927, 176] on div at bounding box center [1014, 181] width 331 height 15
click at [1139, 629] on span "Sauver" at bounding box center [1151, 631] width 40 height 19
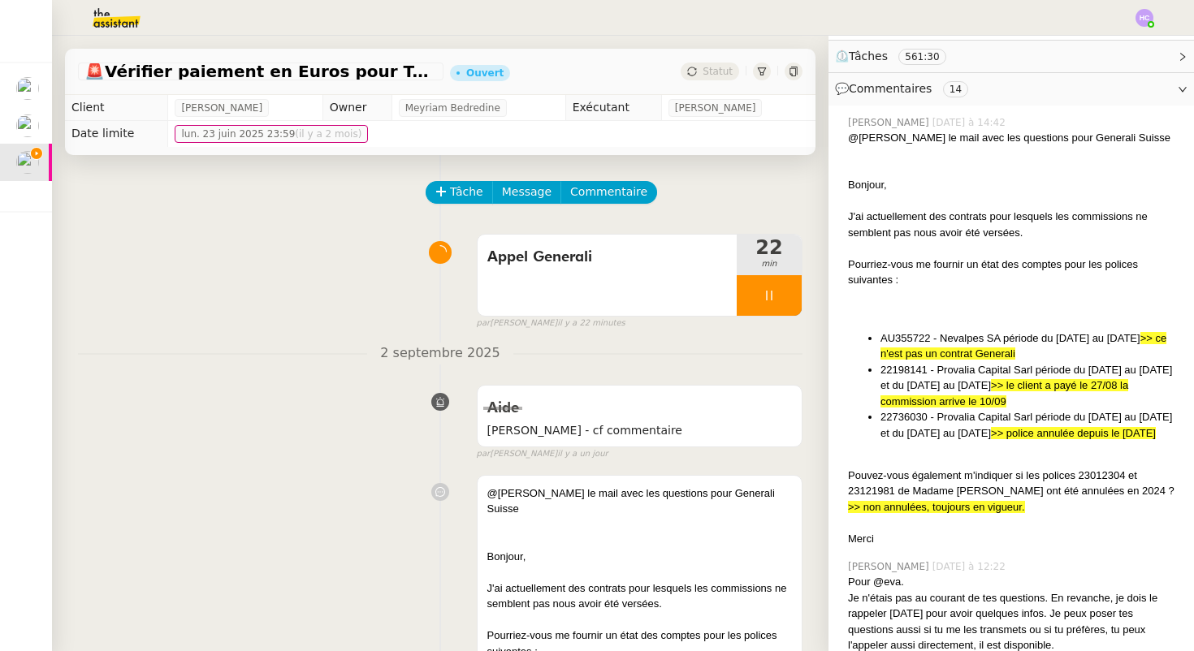
click at [903, 371] on li "22198141 - Provalia Capital Sarl période du 01.07.24 au 31.12.24 et du 01.07.25…" at bounding box center [1030, 386] width 300 height 48
copy li "22198141"
click at [987, 371] on li "22198141 - Provalia Capital Sarl période du 01.07.24 au 31.12.24 et du 01.07.25…" at bounding box center [1030, 386] width 300 height 48
click at [578, 189] on span "Commentaire" at bounding box center [608, 192] width 77 height 19
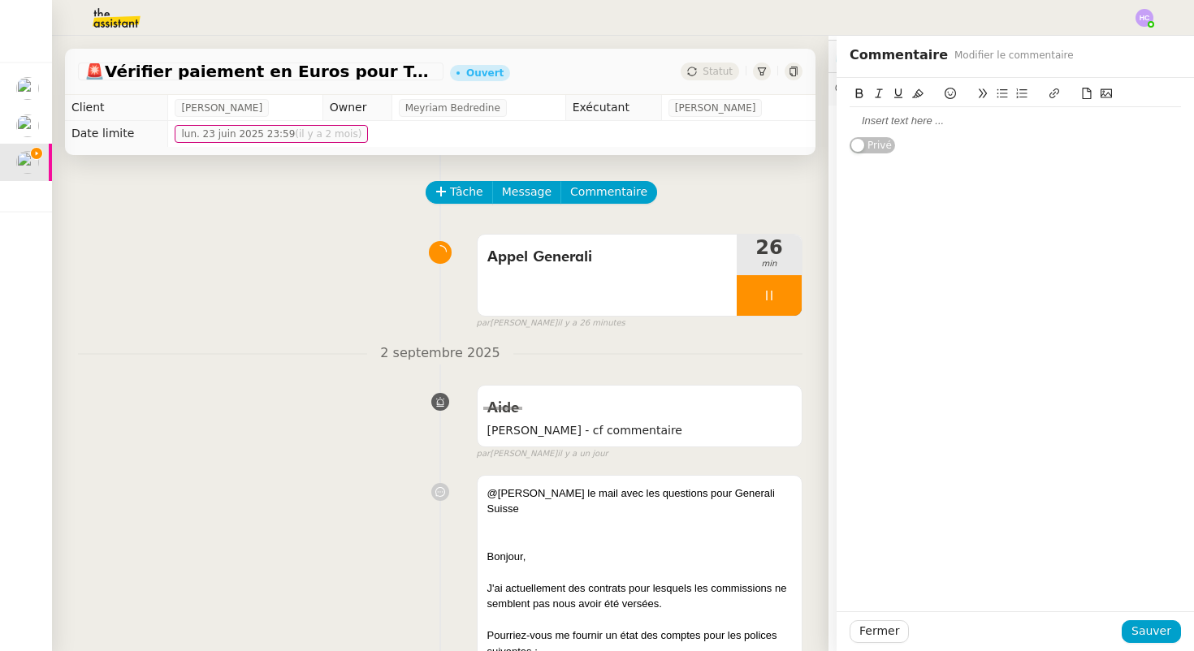
click at [859, 121] on div at bounding box center [1014, 121] width 331 height 15
click at [947, 125] on div "@eva, les réponses dans le corps du come" at bounding box center [1014, 121] width 331 height 15
drag, startPoint x: 1014, startPoint y: 122, endPoint x: 1100, endPoint y: 121, distance: 85.3
click at [1100, 121] on div "@eva, les réponses en jaune dans le corps du come" at bounding box center [1014, 121] width 331 height 15
click at [887, 119] on div "@eva, les réponses en jaune dans ton commentaire." at bounding box center [1014, 121] width 331 height 15
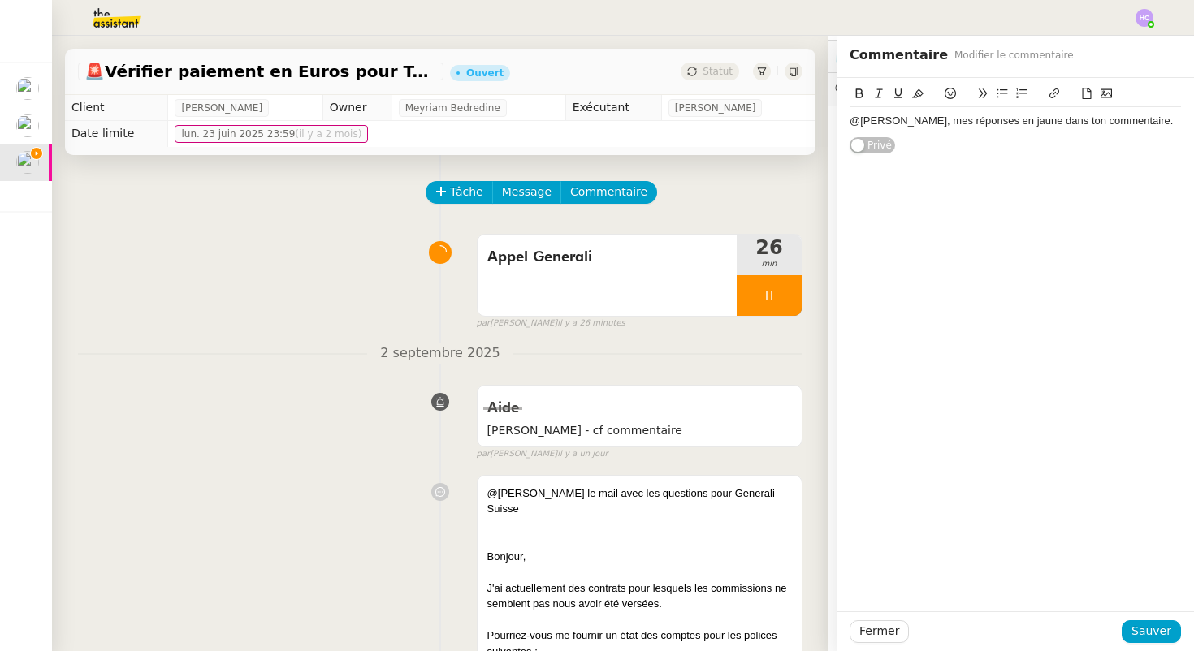
click at [1108, 124] on div "@eva, mes réponses en jaune dans ton commentaire." at bounding box center [1014, 121] width 331 height 15
click at [869, 123] on div "@eva, mes réponses en jaune dans ton commentaire." at bounding box center [1014, 121] width 331 height 15
drag, startPoint x: 1115, startPoint y: 120, endPoint x: 812, endPoint y: 116, distance: 302.9
click at [812, 116] on app-ticket "🚨 Vérifier paiement en Euros pour Team2act Ouvert Statut Client Abdoullah Naina…" at bounding box center [623, 344] width 1142 height 616
click at [860, 626] on span "Fermer" at bounding box center [879, 631] width 40 height 19
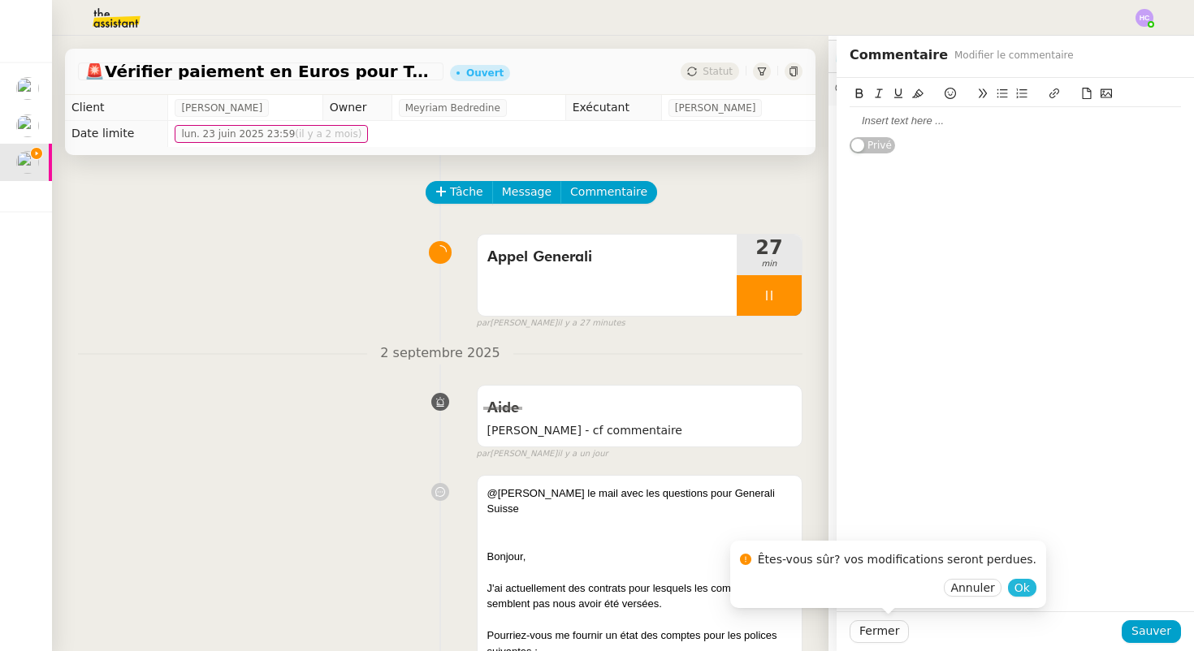
click at [1014, 588] on span "Ok" at bounding box center [1021, 588] width 15 height 16
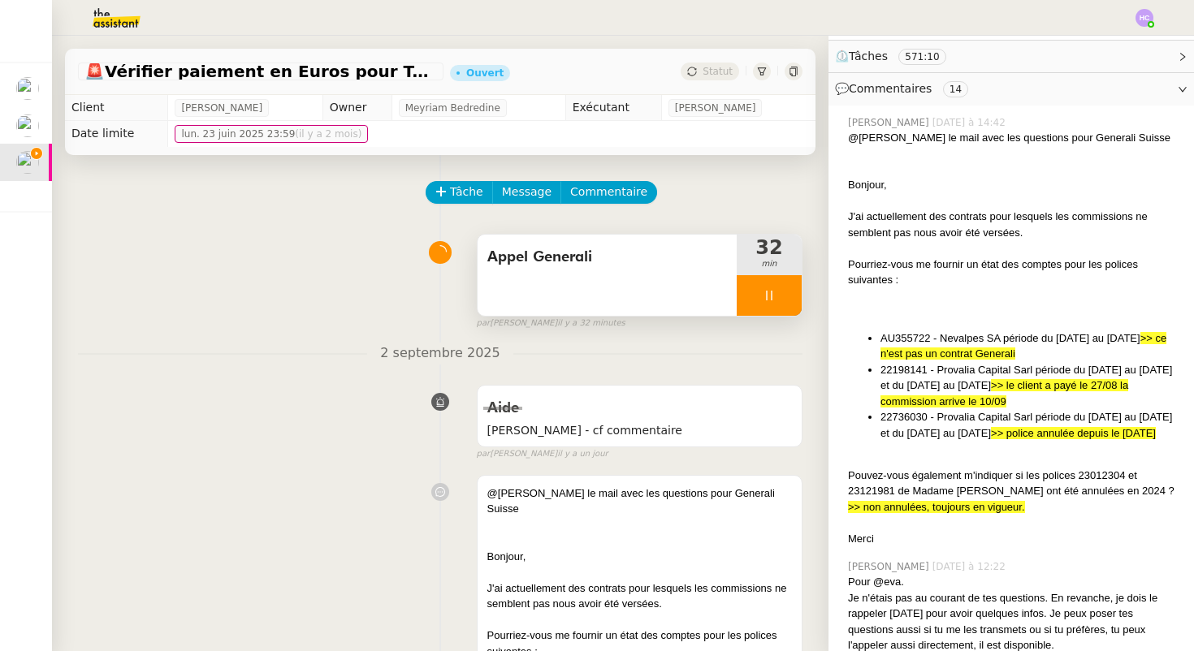
click at [777, 290] on div at bounding box center [769, 295] width 65 height 41
click at [788, 300] on icon at bounding box center [785, 295] width 13 height 13
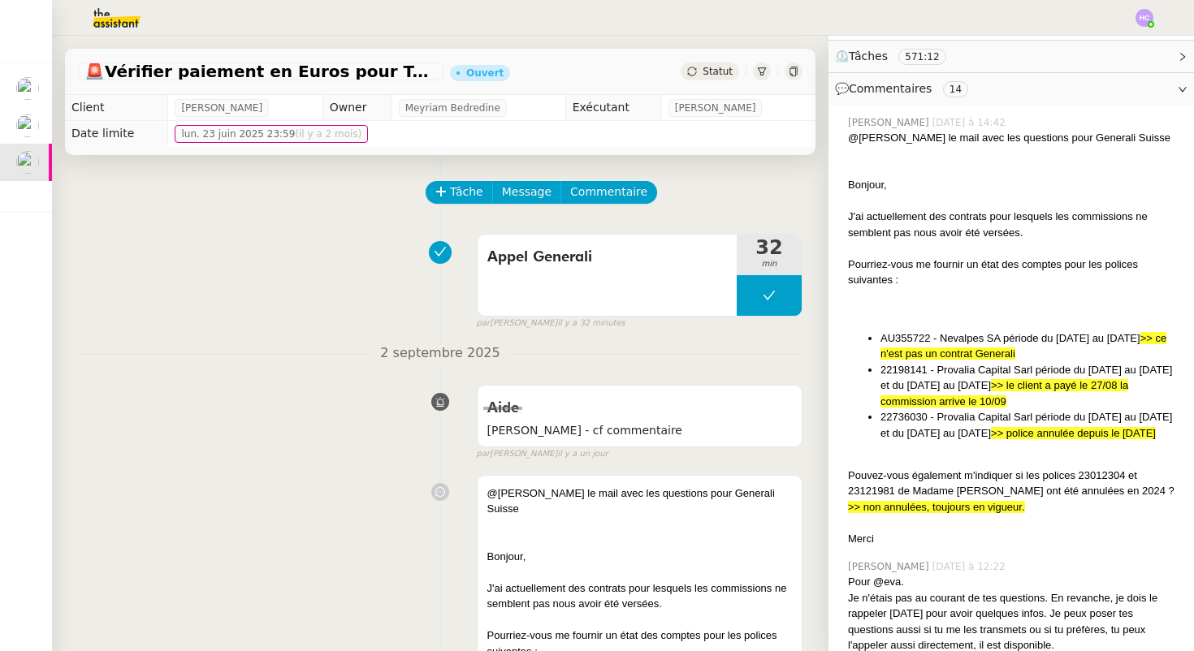
click at [611, 192] on span "Commentaire" at bounding box center [608, 192] width 77 height 19
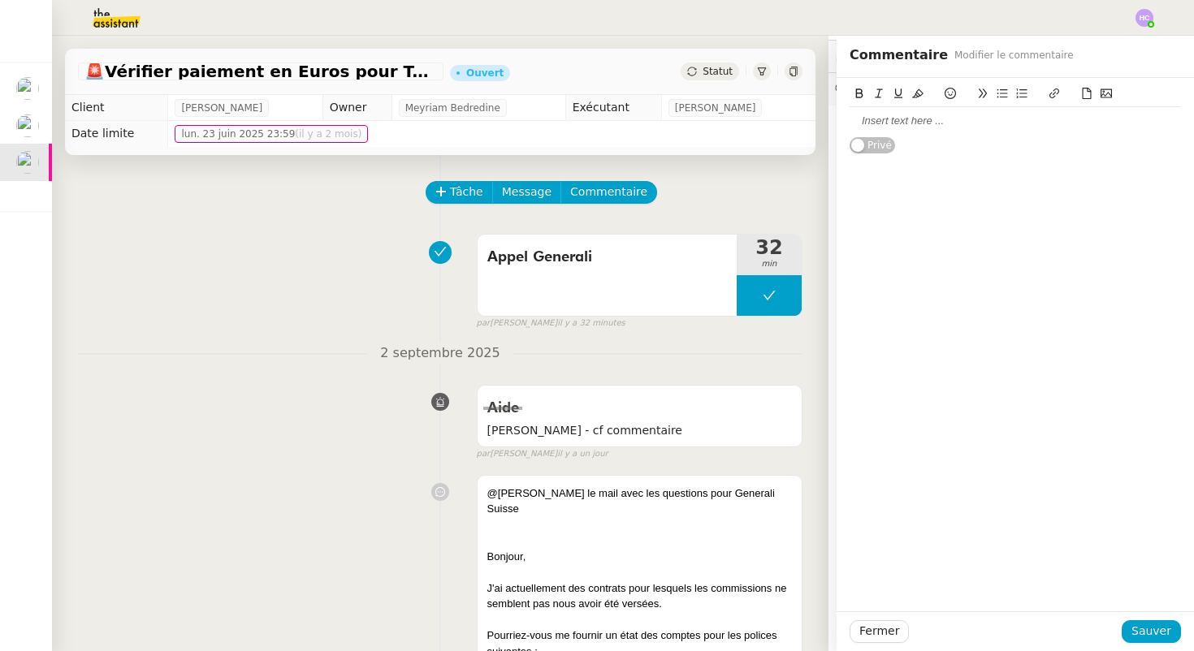
click at [892, 123] on div at bounding box center [1014, 121] width 331 height 15
click at [888, 122] on div "@Eva, mes réponses en jaune dans ton commentaire." at bounding box center [1014, 121] width 331 height 15
click at [1142, 637] on span "Sauver" at bounding box center [1151, 631] width 40 height 19
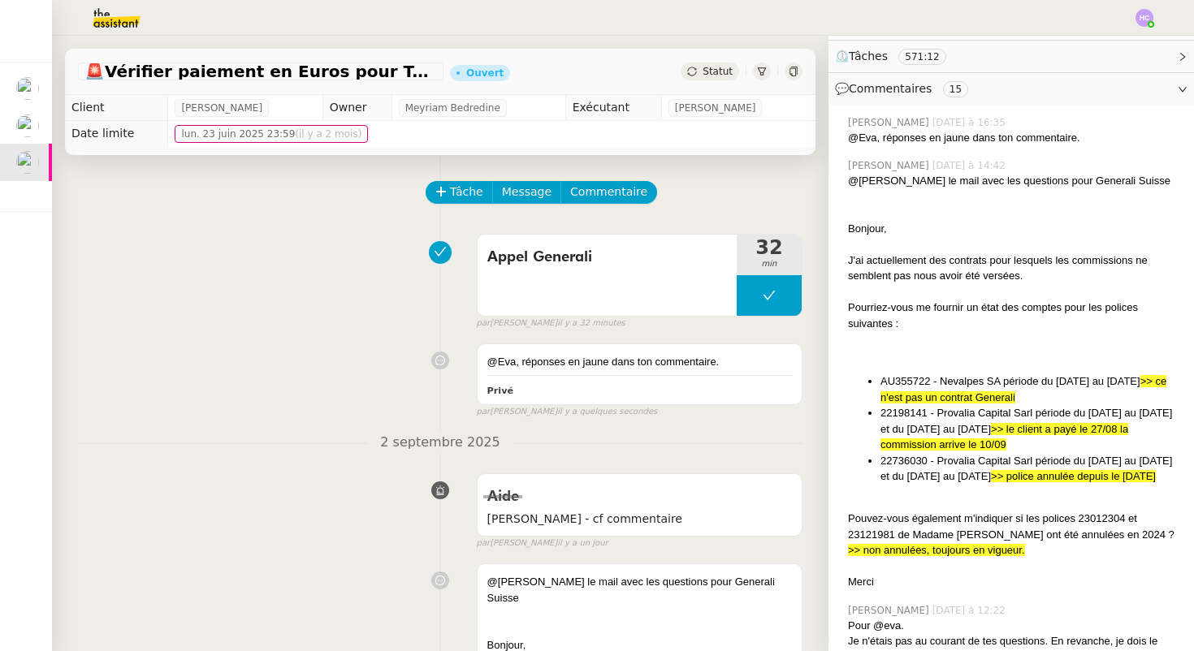
click at [714, 73] on span "Statut" at bounding box center [717, 71] width 30 height 11
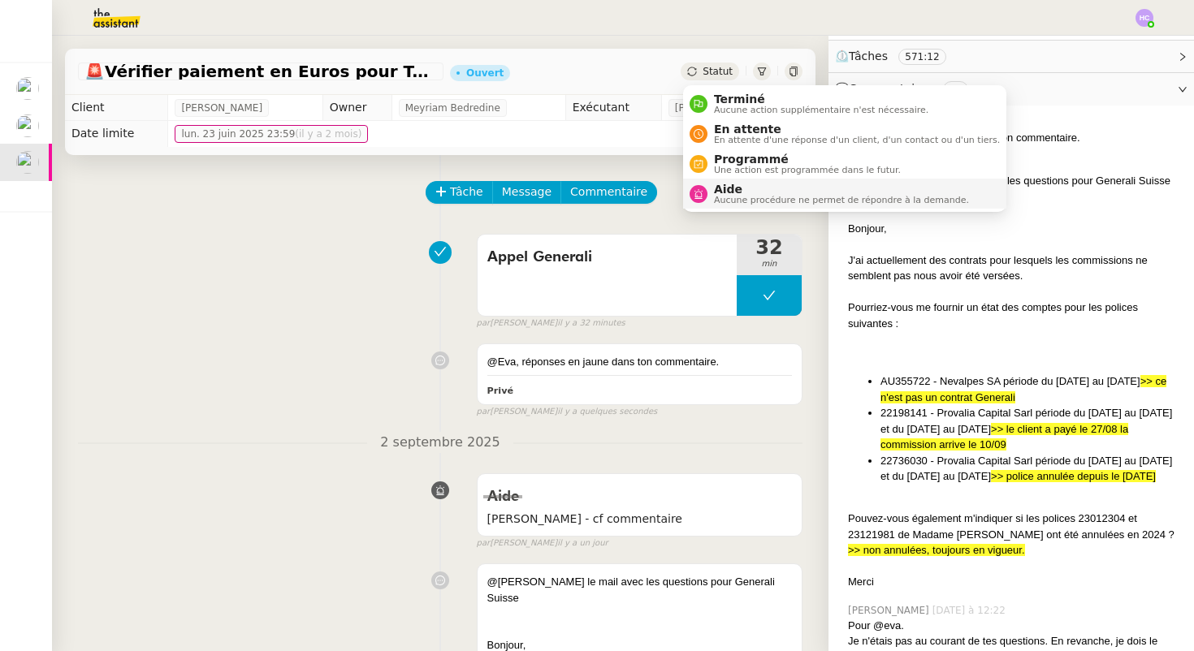
click at [736, 192] on span "Aide" at bounding box center [841, 189] width 255 height 13
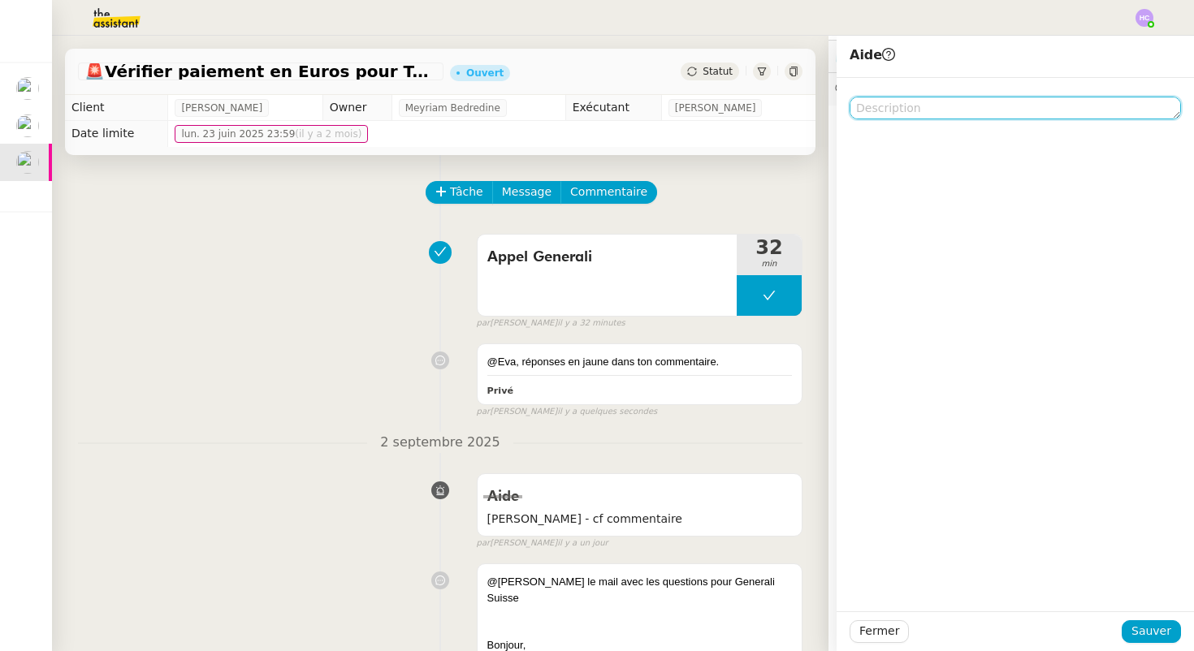
click at [888, 104] on textarea at bounding box center [1014, 108] width 331 height 23
type textarea "cf commentaire"
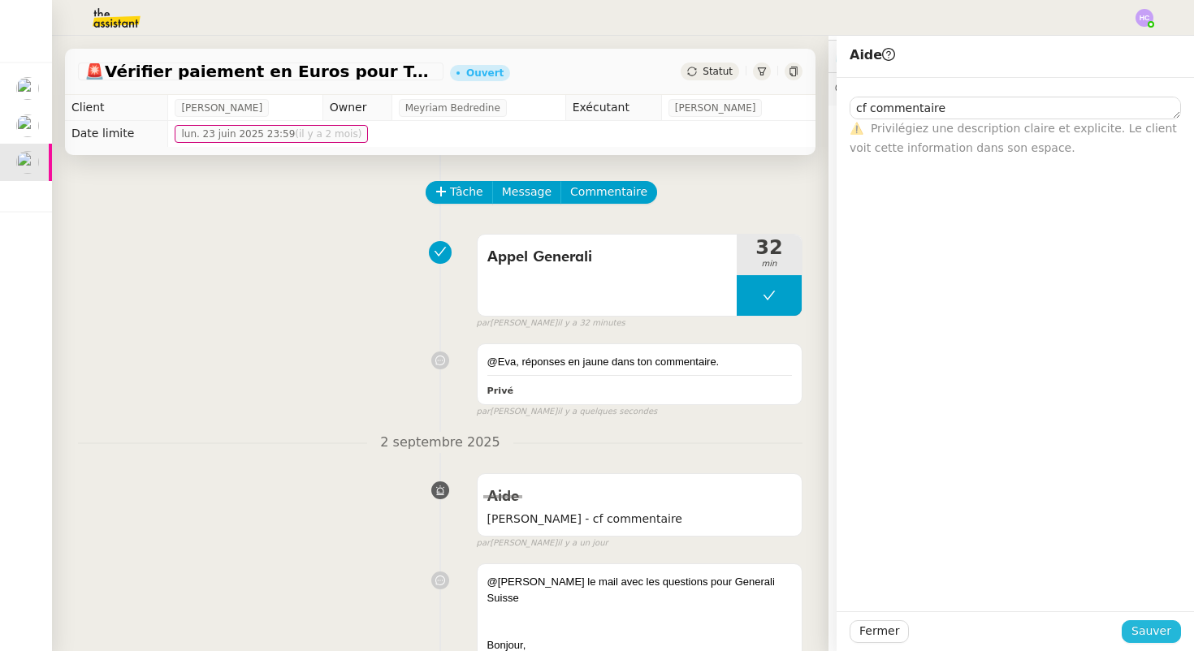
click at [1155, 629] on span "Sauver" at bounding box center [1151, 631] width 40 height 19
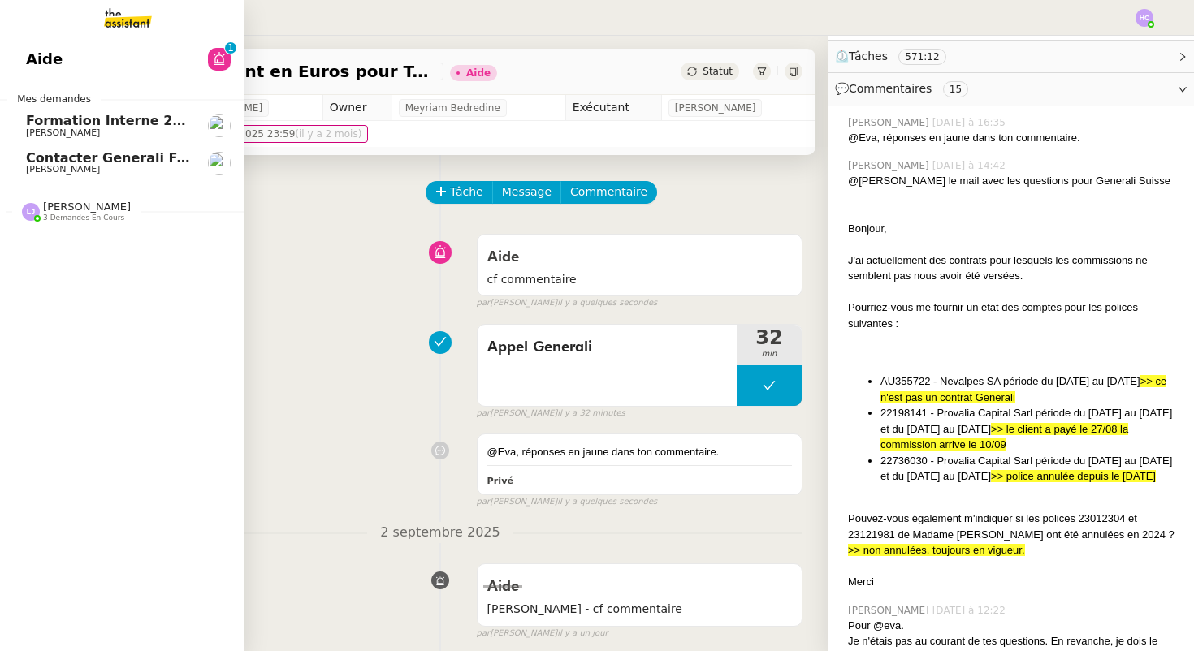
click at [71, 162] on span "Contacter Generali France pour demande AU094424" at bounding box center [216, 157] width 381 height 15
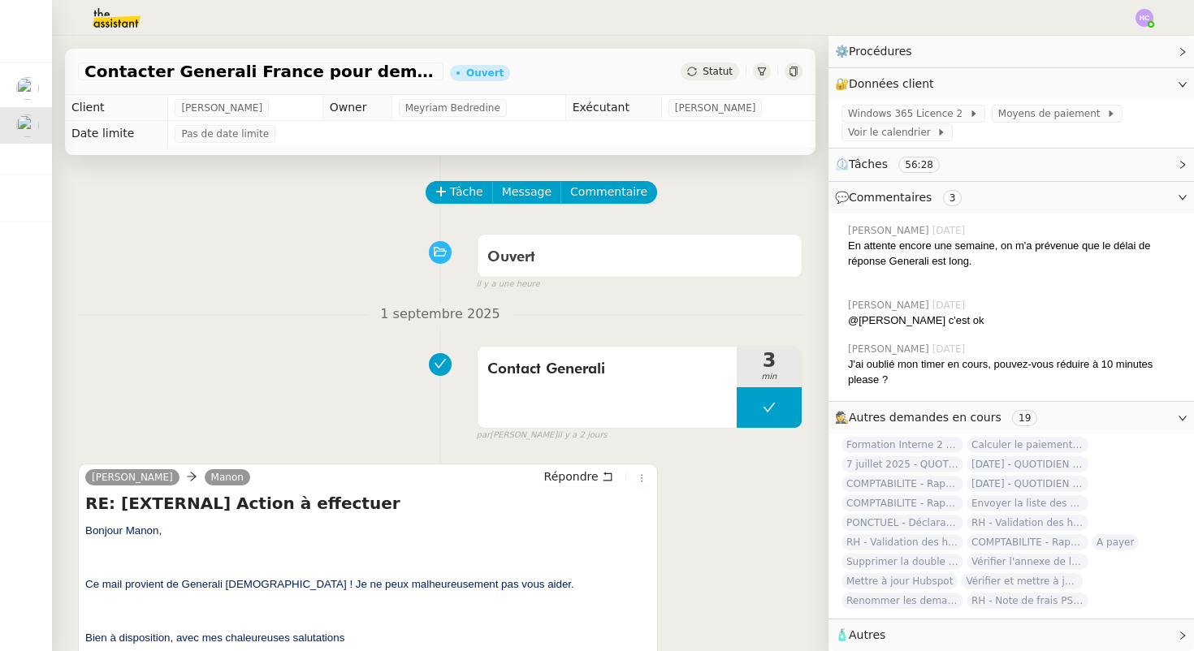
click at [1150, 20] on div at bounding box center [1144, 18] width 18 height 18
click at [1100, 50] on span "Suivi" at bounding box center [1087, 46] width 28 height 13
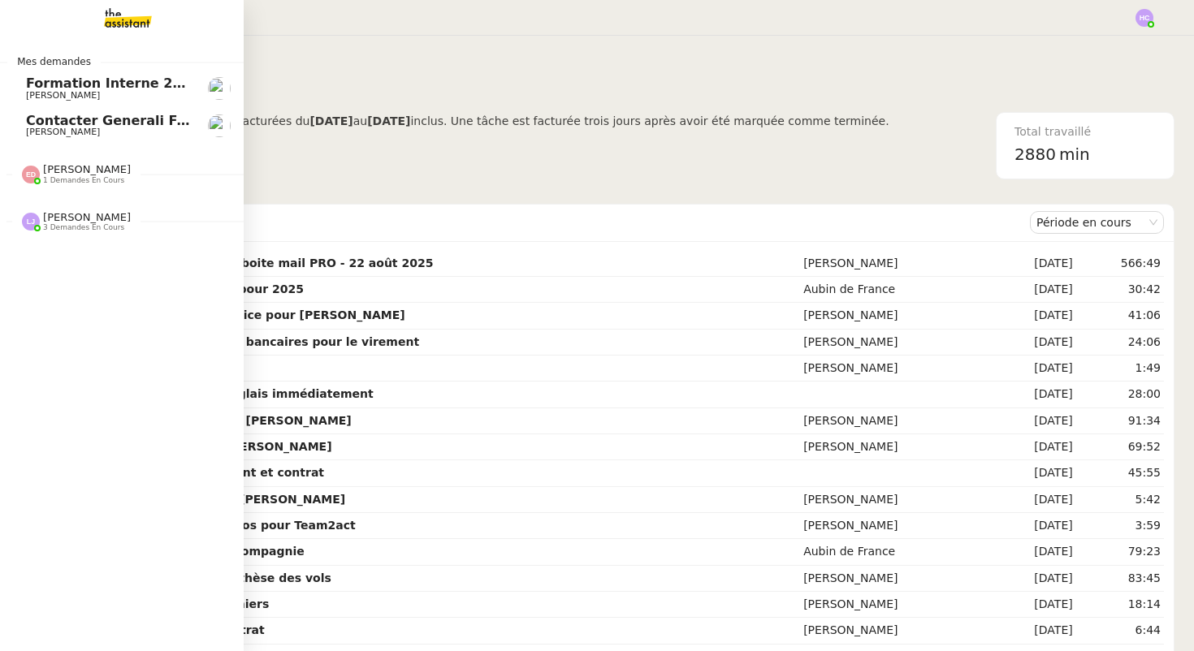
click at [58, 121] on span "Contacter Generali France pour demande AU094424" at bounding box center [216, 120] width 381 height 15
